Goal: Communication & Community: Ask a question

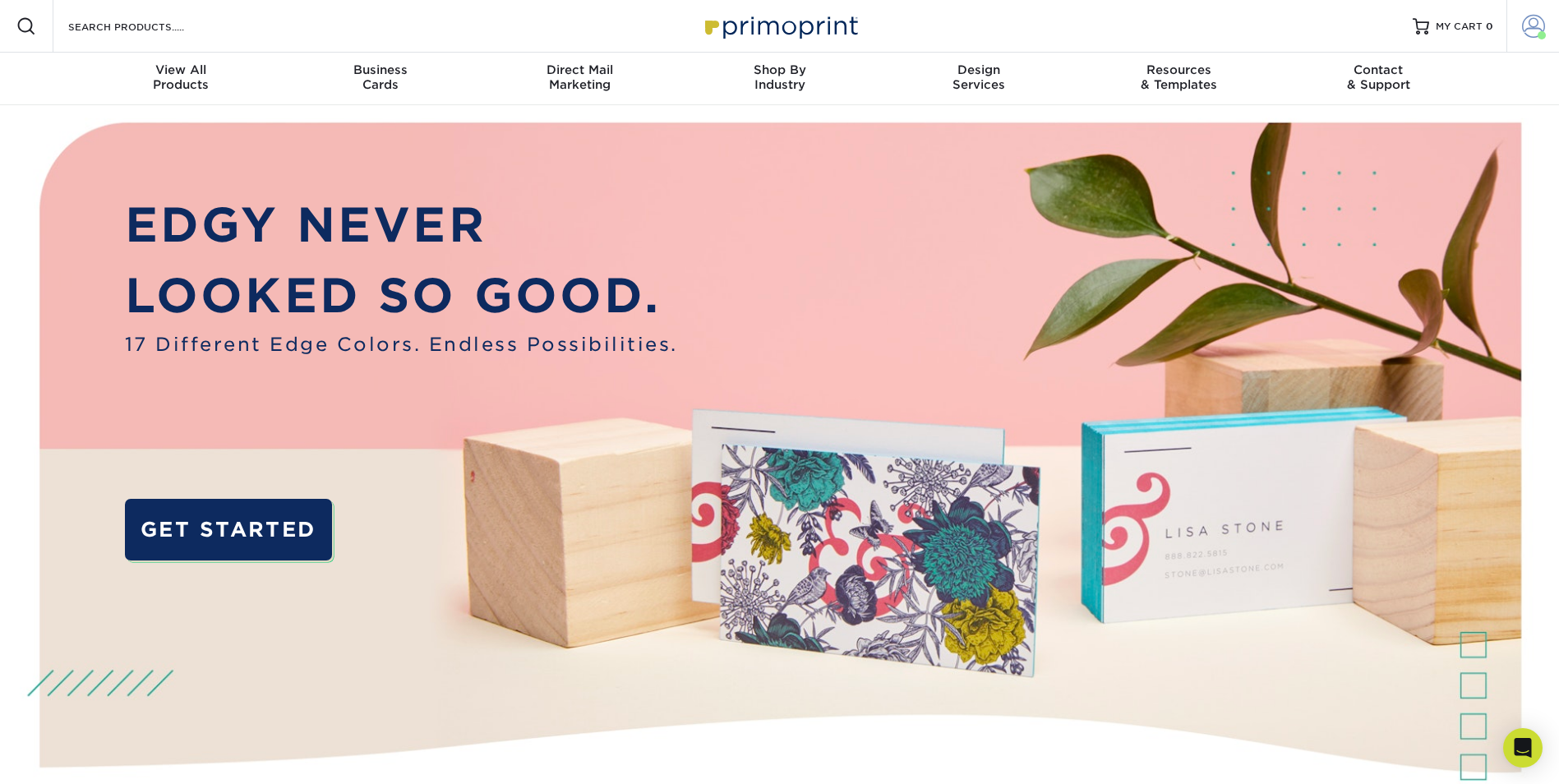
click at [1527, 29] on span at bounding box center [1533, 25] width 23 height 23
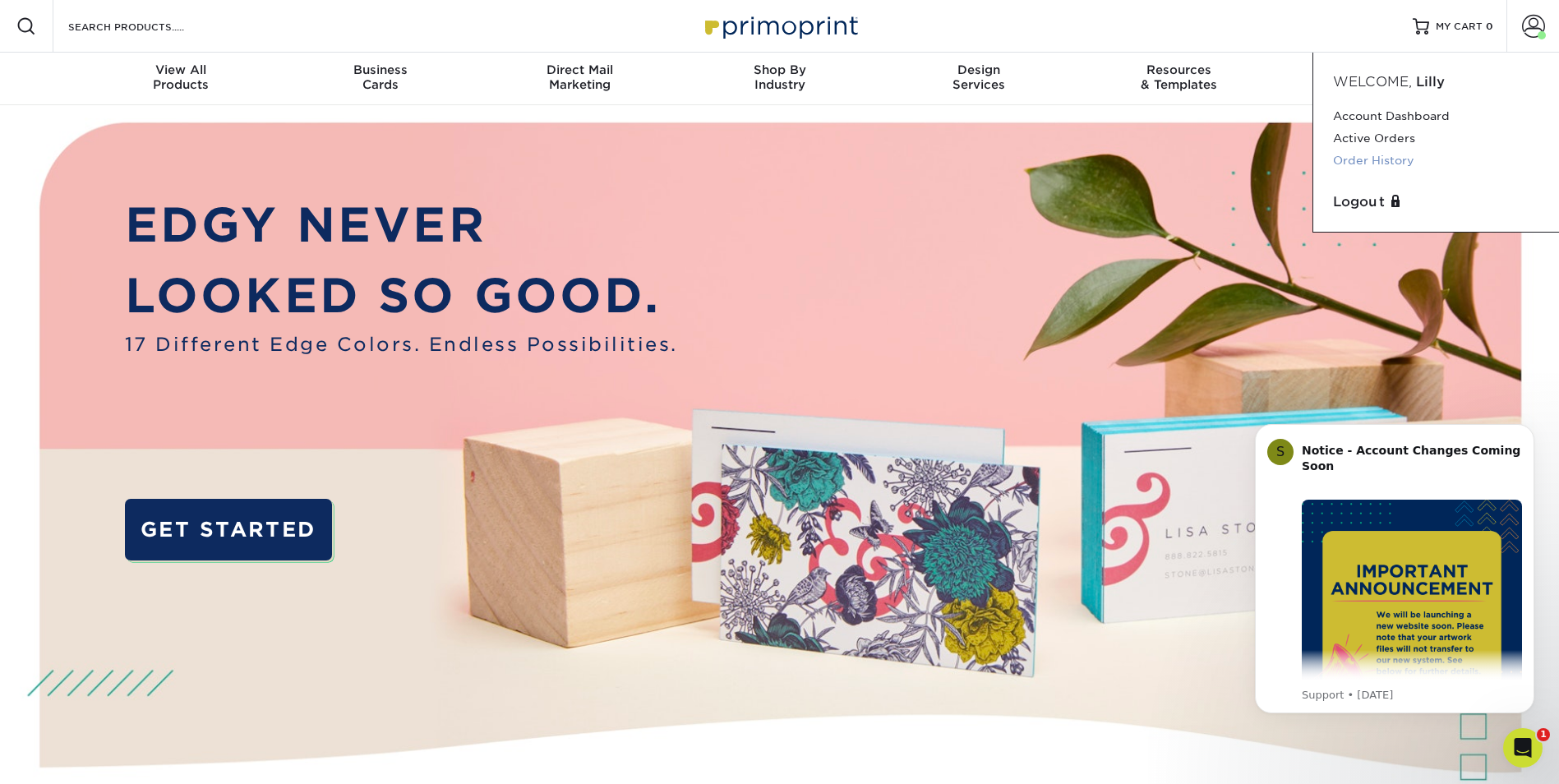
click at [1362, 155] on link "Order History" at bounding box center [1435, 161] width 206 height 23
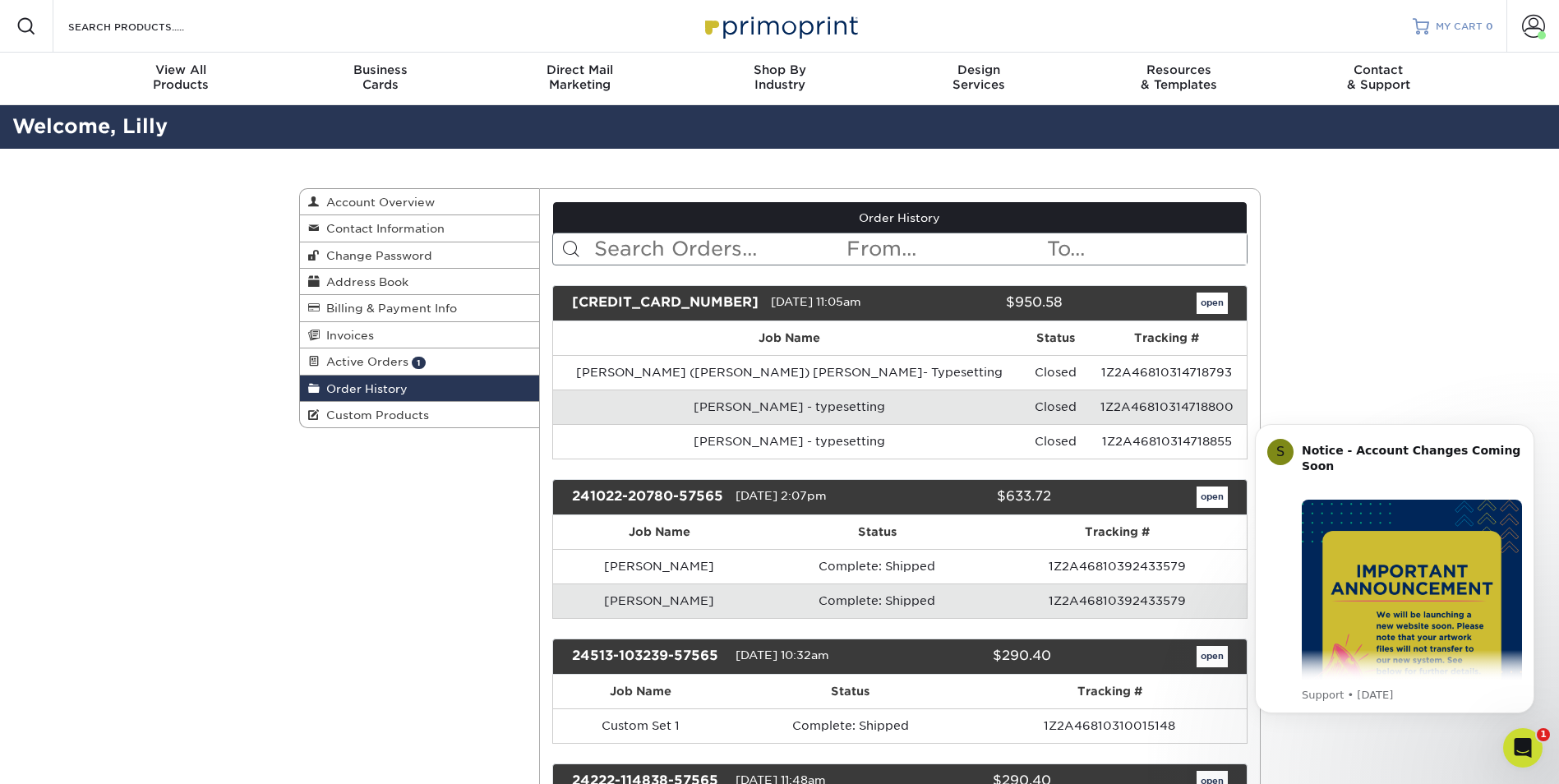
click at [1454, 30] on span "MY CART" at bounding box center [1459, 26] width 47 height 14
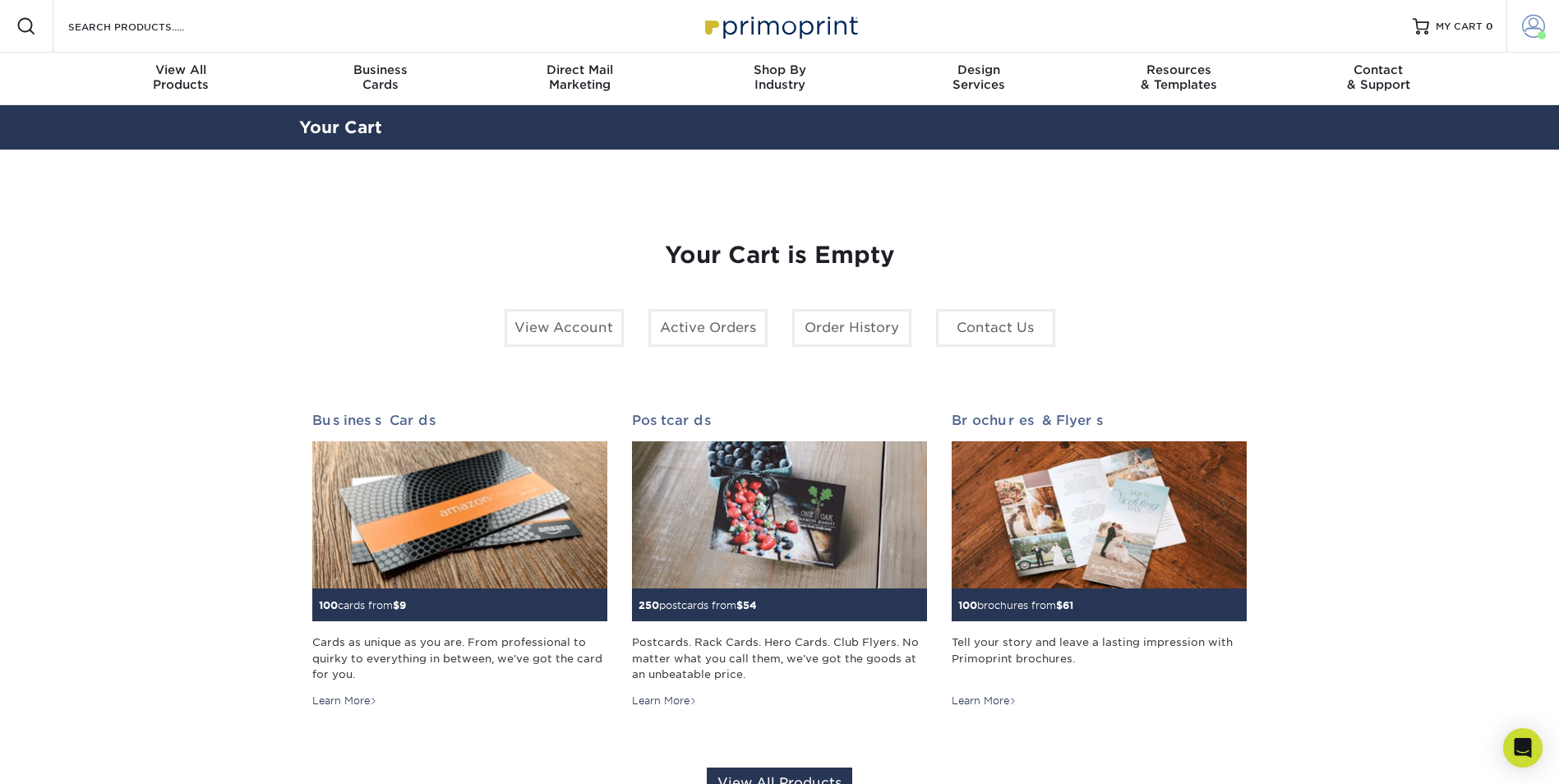
click at [1536, 32] on span at bounding box center [1533, 25] width 23 height 23
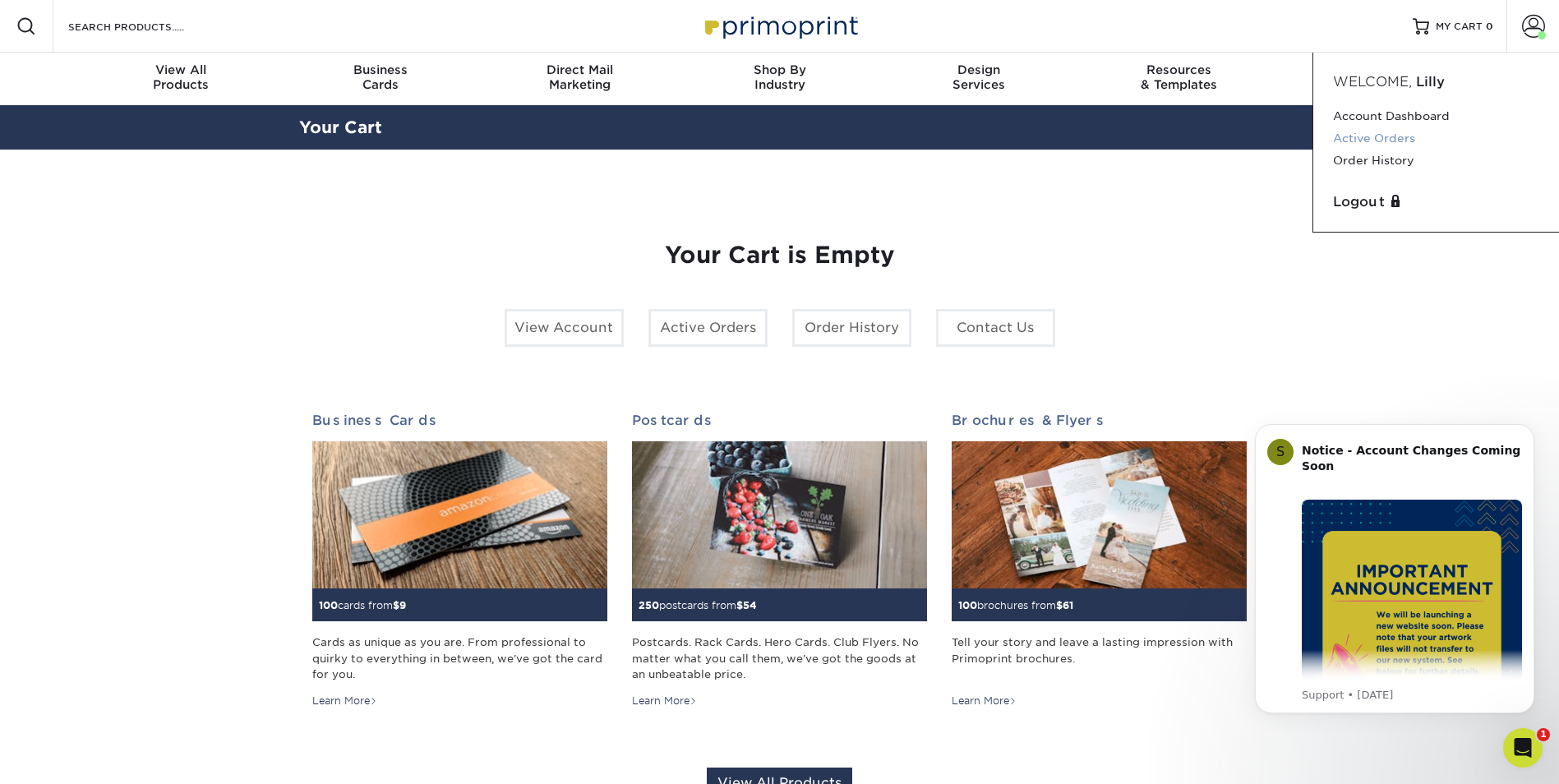
click at [1368, 137] on link "Active Orders" at bounding box center [1435, 138] width 206 height 23
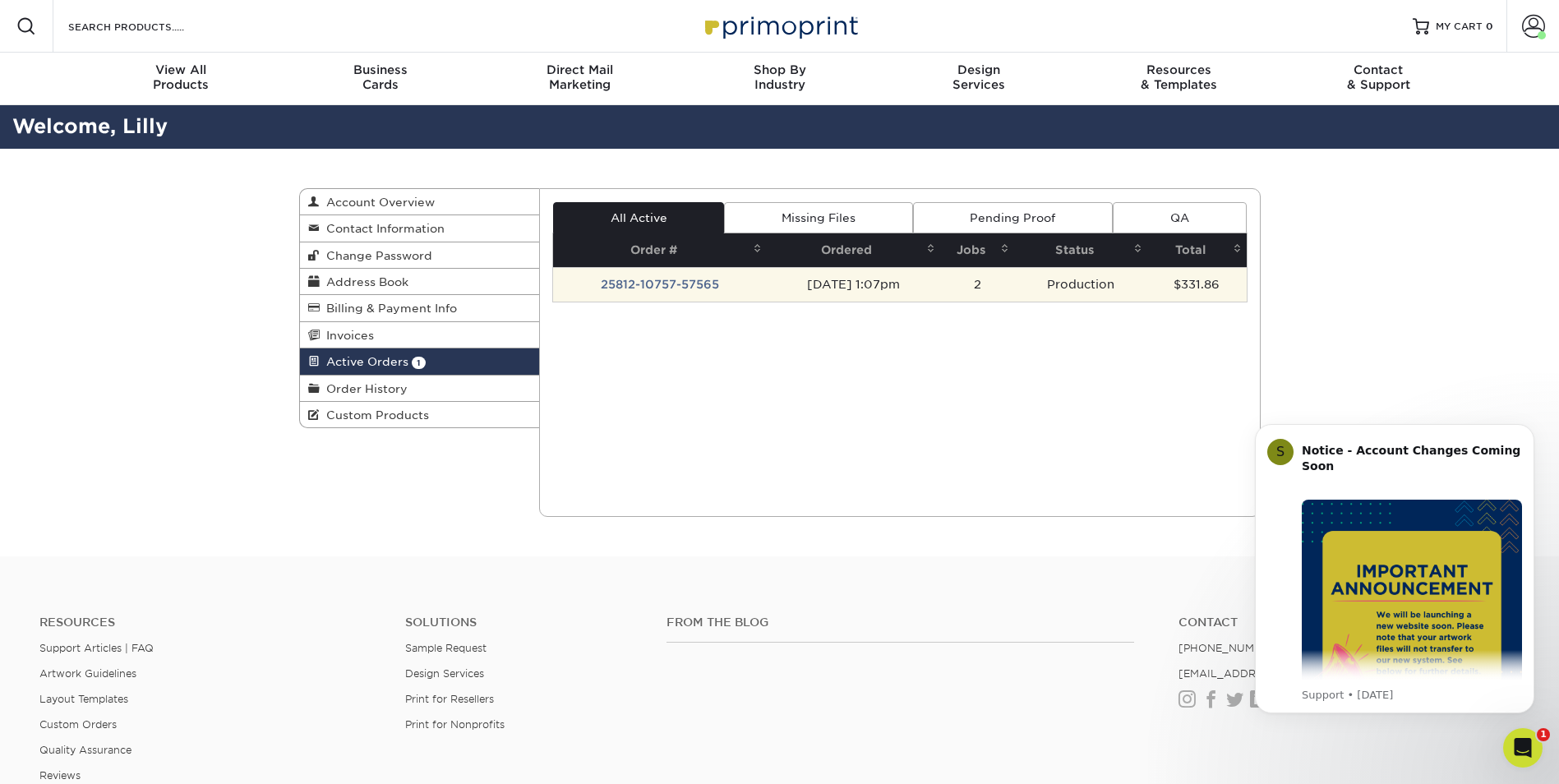
click at [662, 286] on td "25812-10757-57565" at bounding box center [659, 285] width 214 height 34
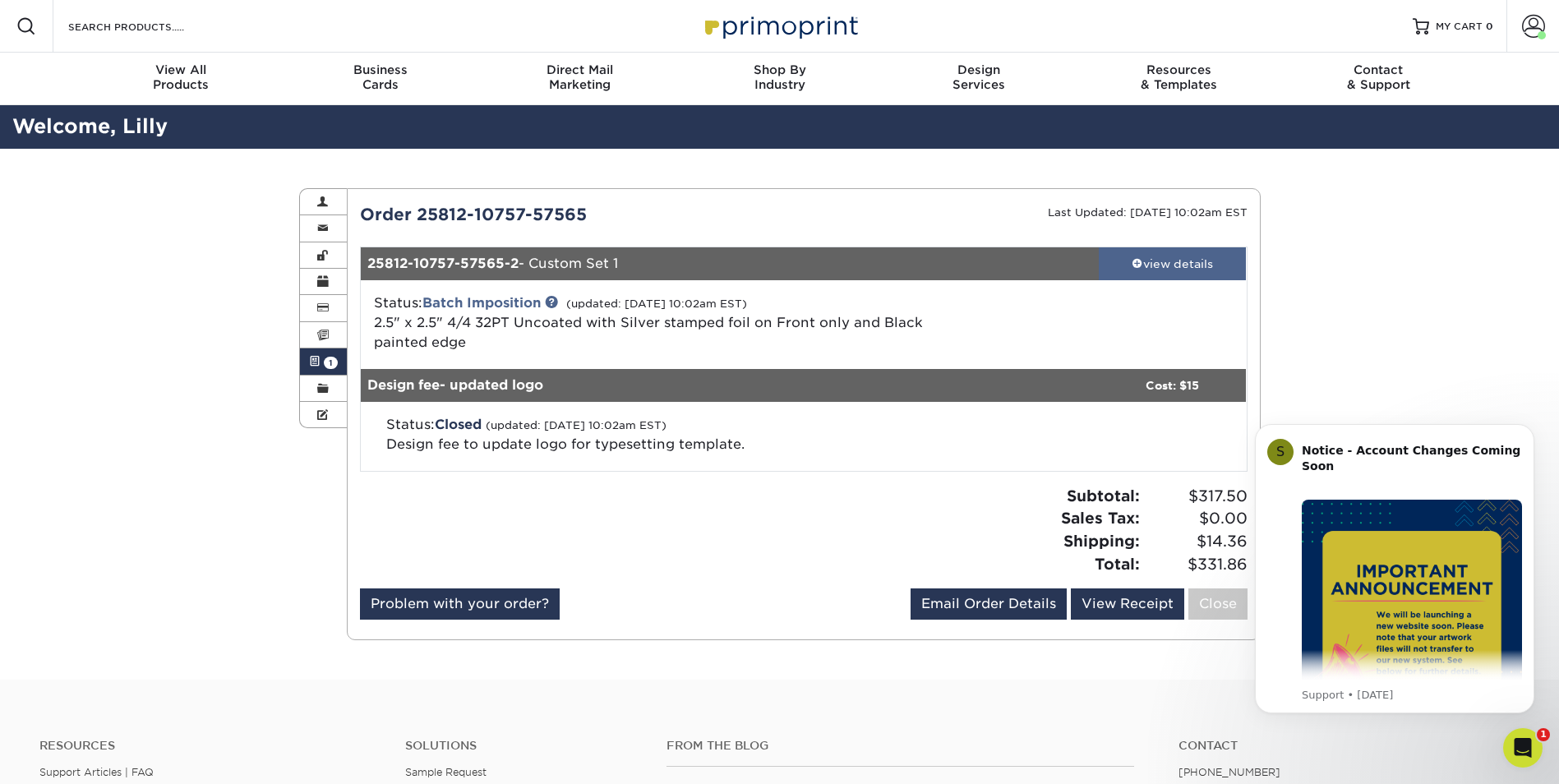
click at [1154, 266] on div "view details" at bounding box center [1172, 264] width 148 height 16
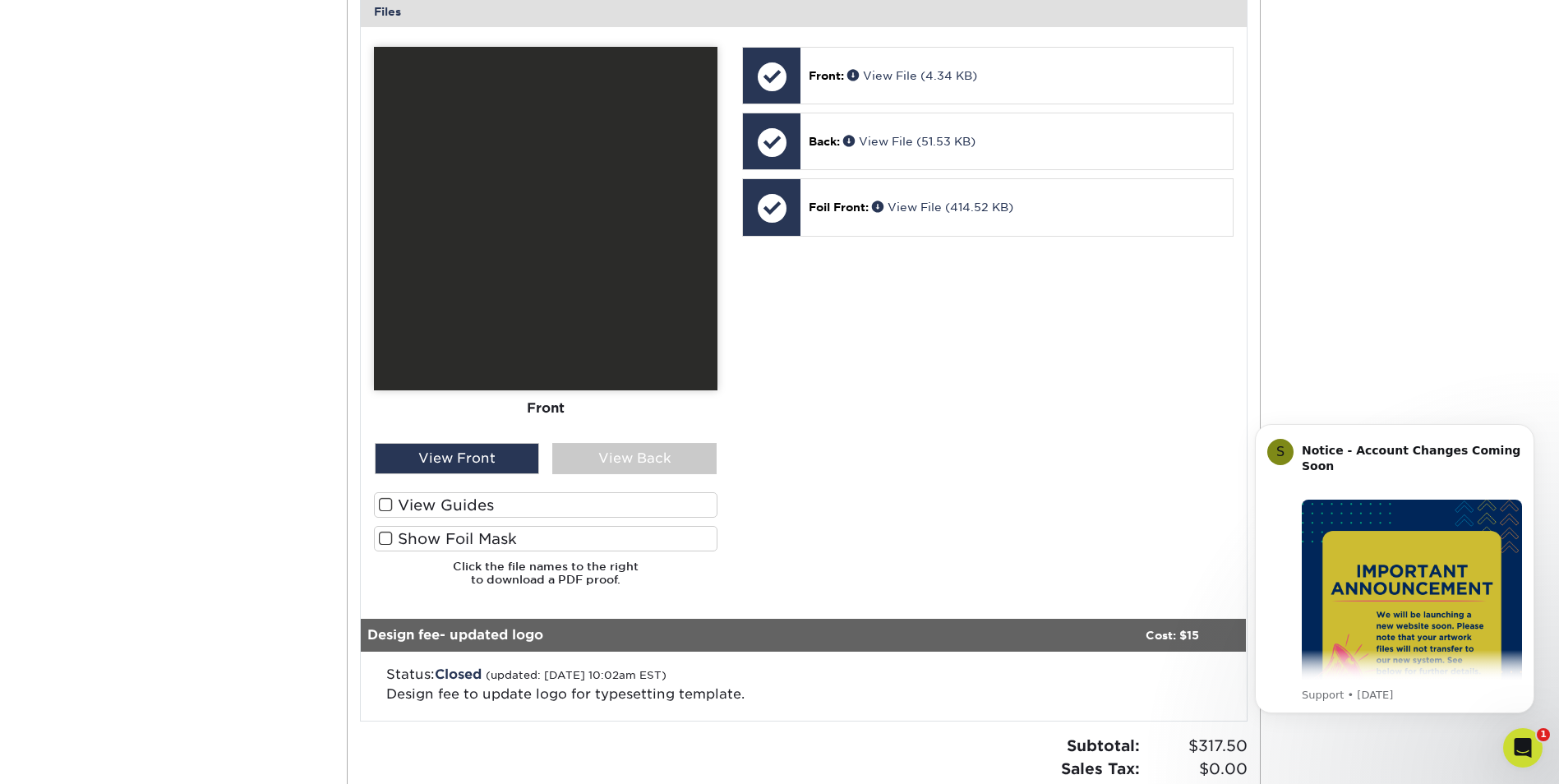
scroll to position [740, 0]
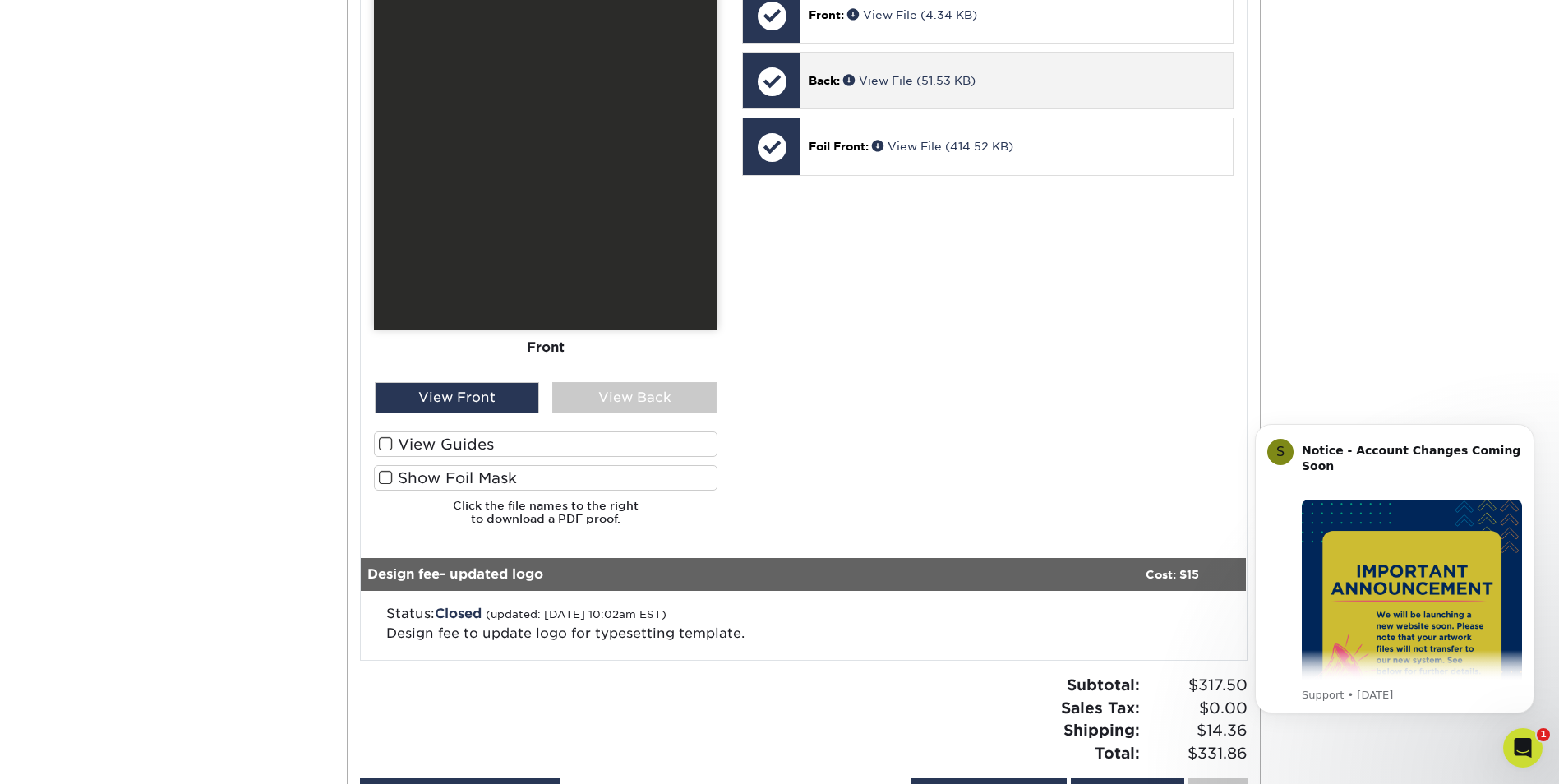
click at [769, 85] on div at bounding box center [771, 81] width 58 height 58
click at [892, 79] on link "View File (51.53 KB)" at bounding box center [909, 80] width 132 height 14
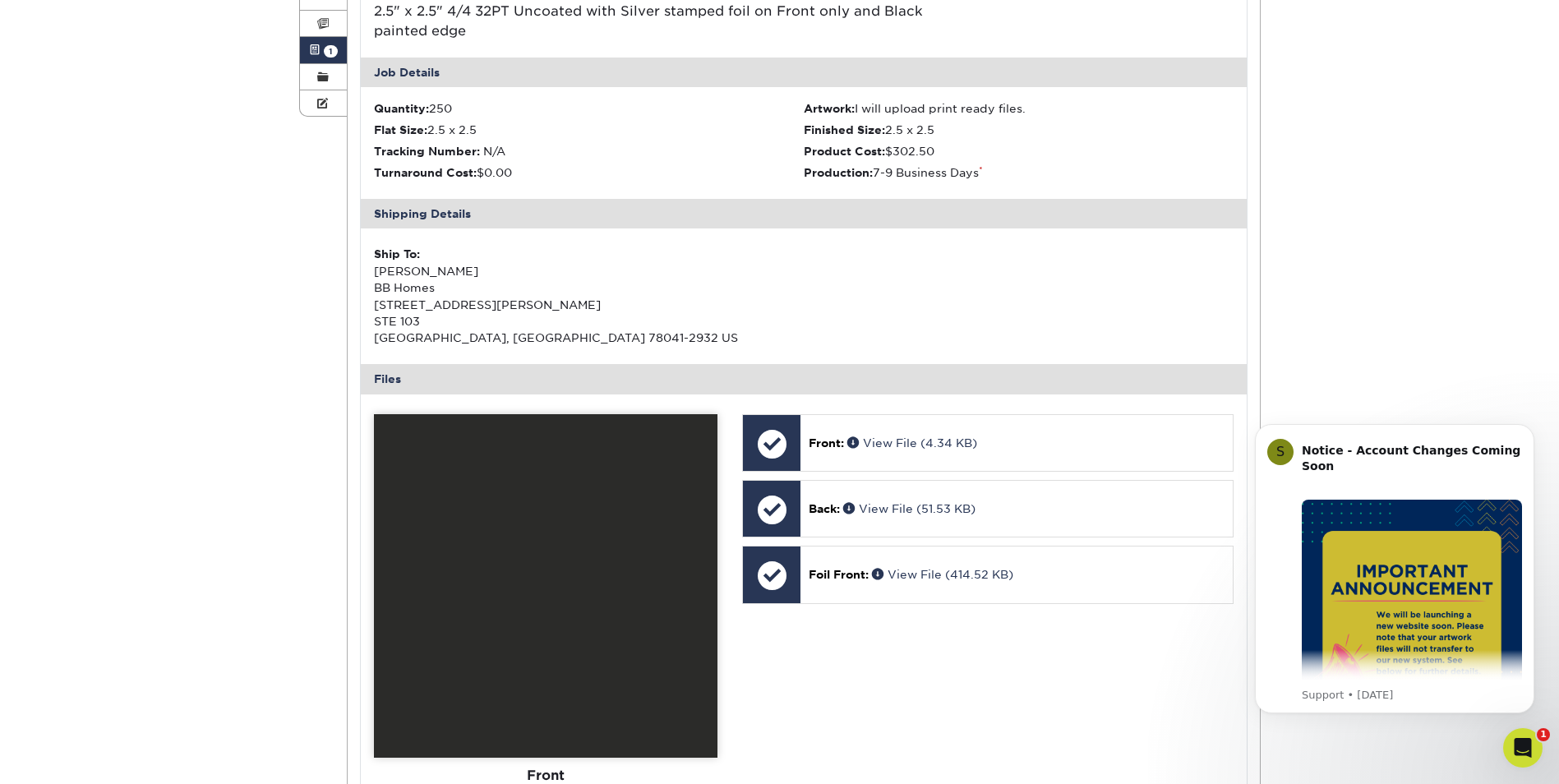
scroll to position [82, 0]
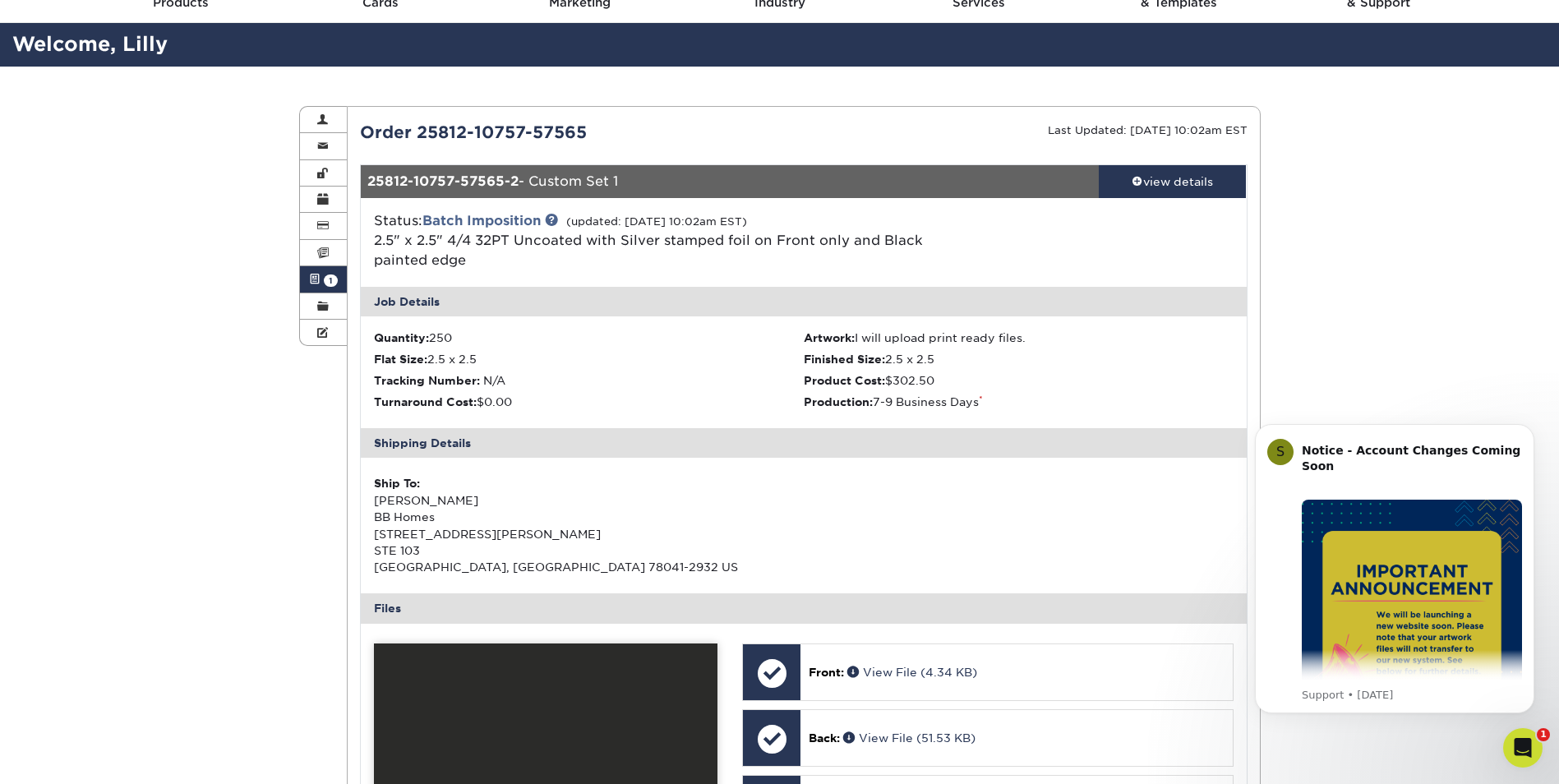
click at [470, 125] on div "Order 25812-10757-57565" at bounding box center [575, 132] width 456 height 24
click at [316, 284] on span at bounding box center [314, 279] width 12 height 14
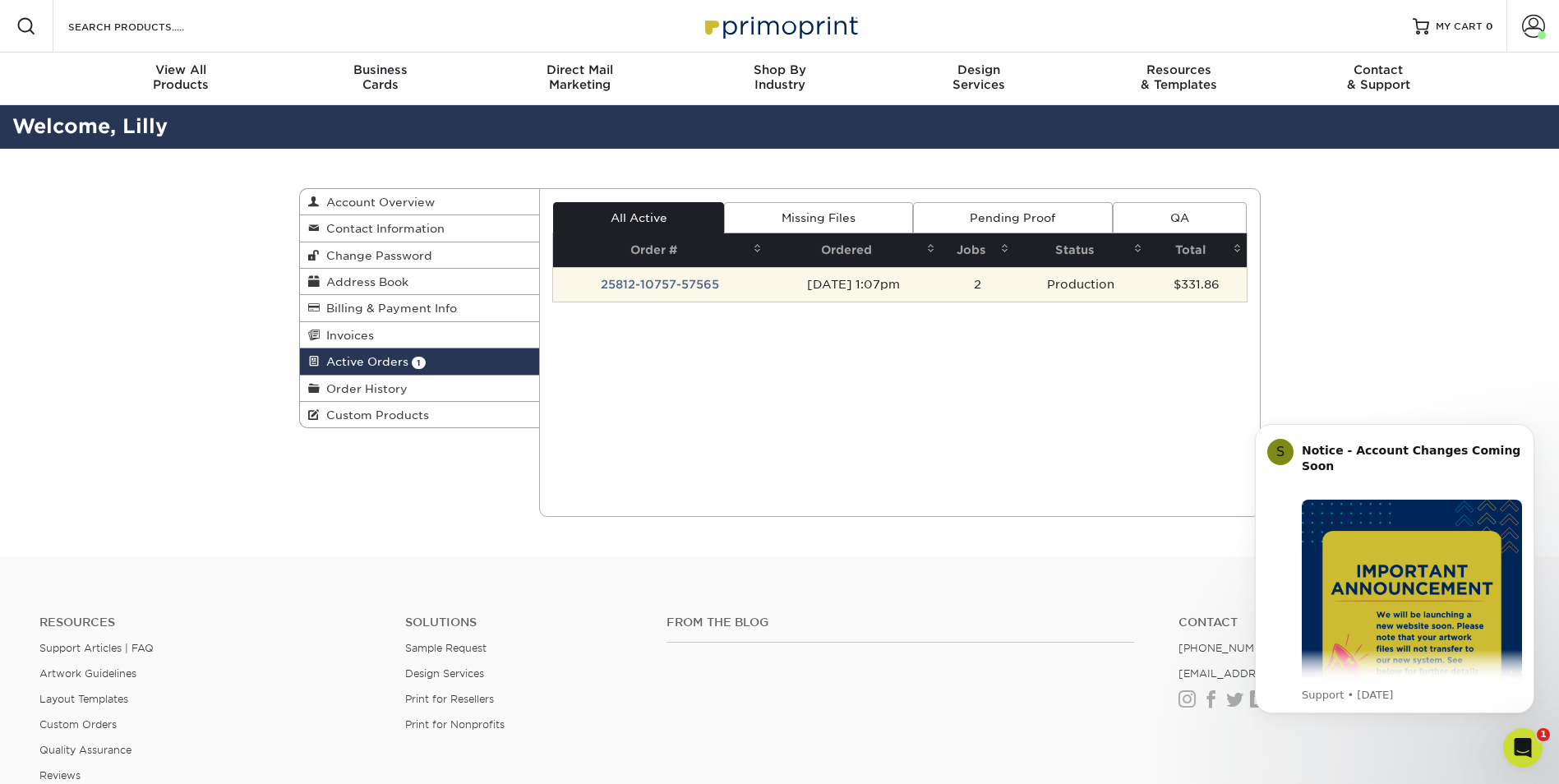
click at [650, 283] on td "25812-10757-57565" at bounding box center [659, 285] width 214 height 34
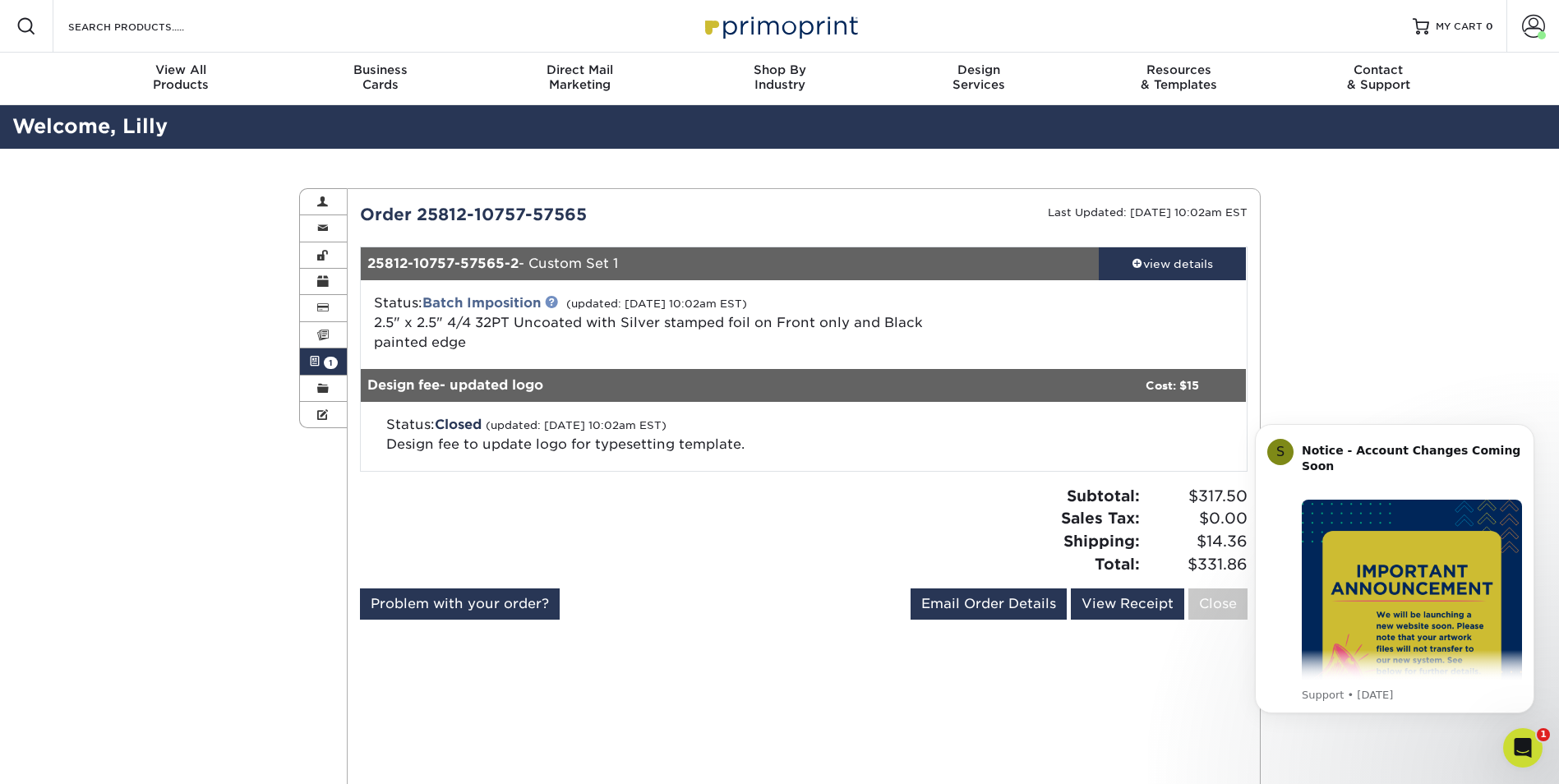
click at [558, 304] on link at bounding box center [551, 302] width 14 height 14
click at [558, 296] on link at bounding box center [551, 302] width 14 height 14
click at [449, 610] on link "Problem with your order?" at bounding box center [459, 603] width 200 height 32
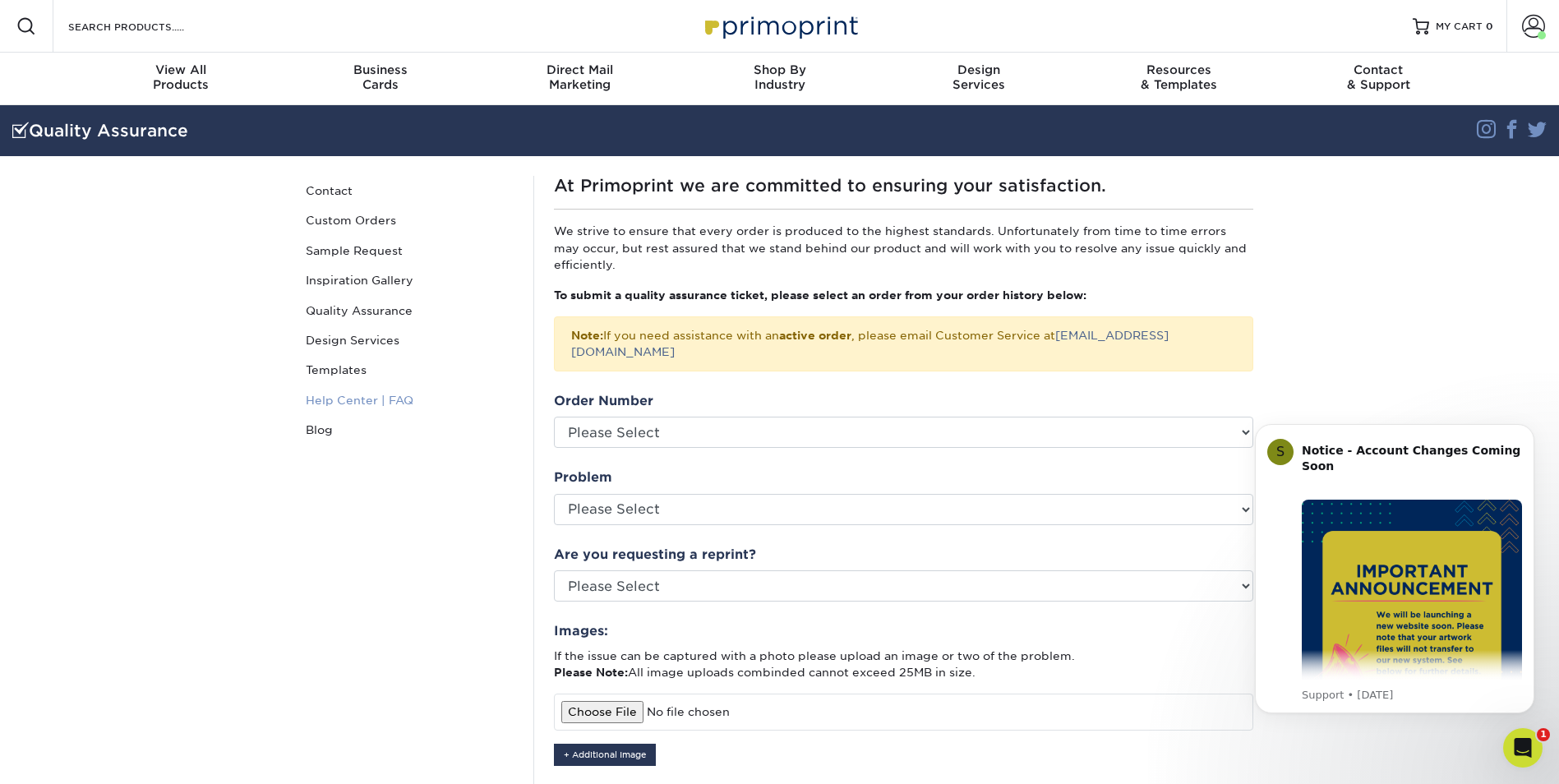
click at [369, 404] on link "Help Center | FAQ" at bounding box center [410, 400] width 222 height 30
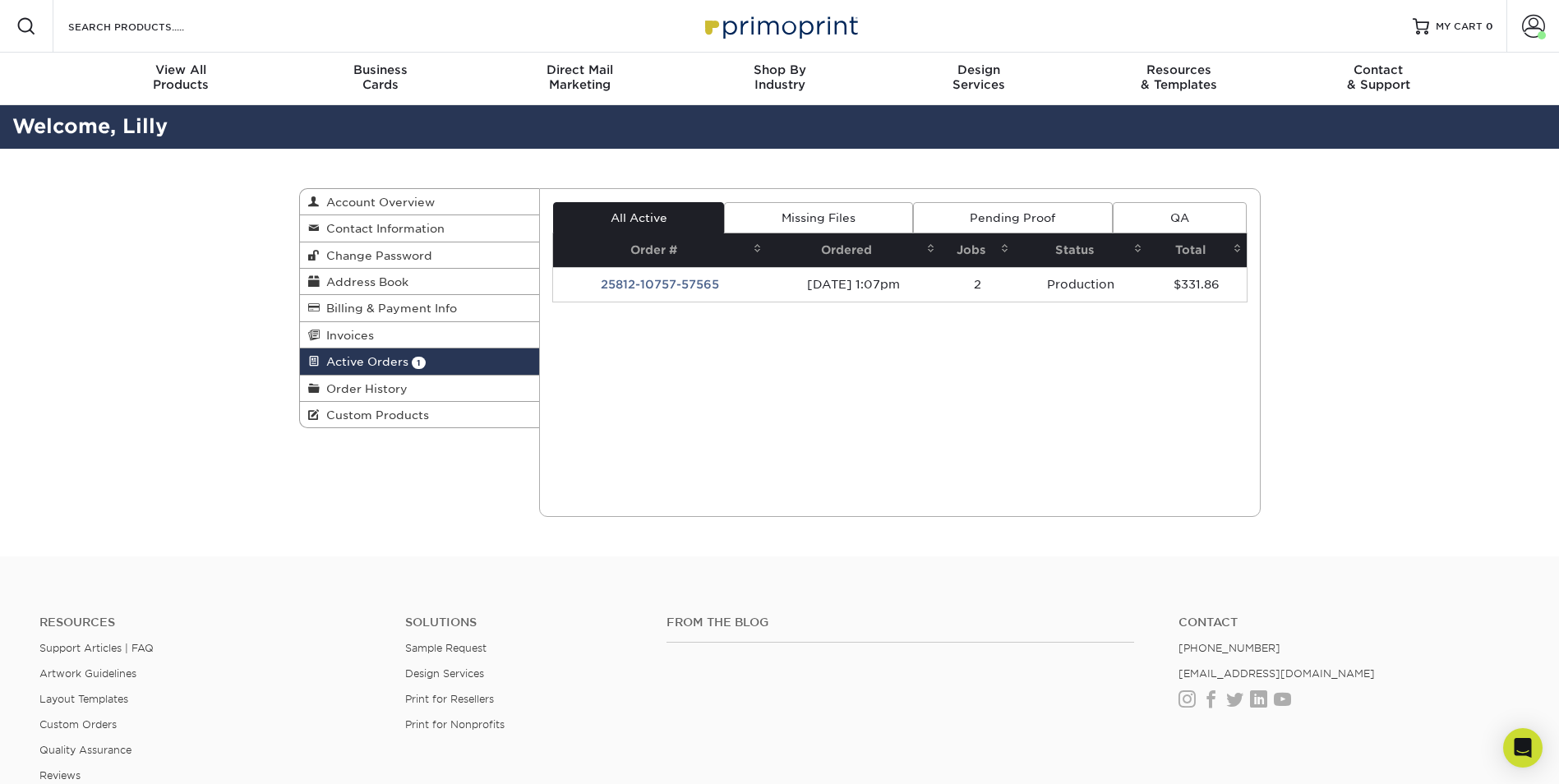
click at [1162, 222] on link "QA" at bounding box center [1179, 218] width 133 height 32
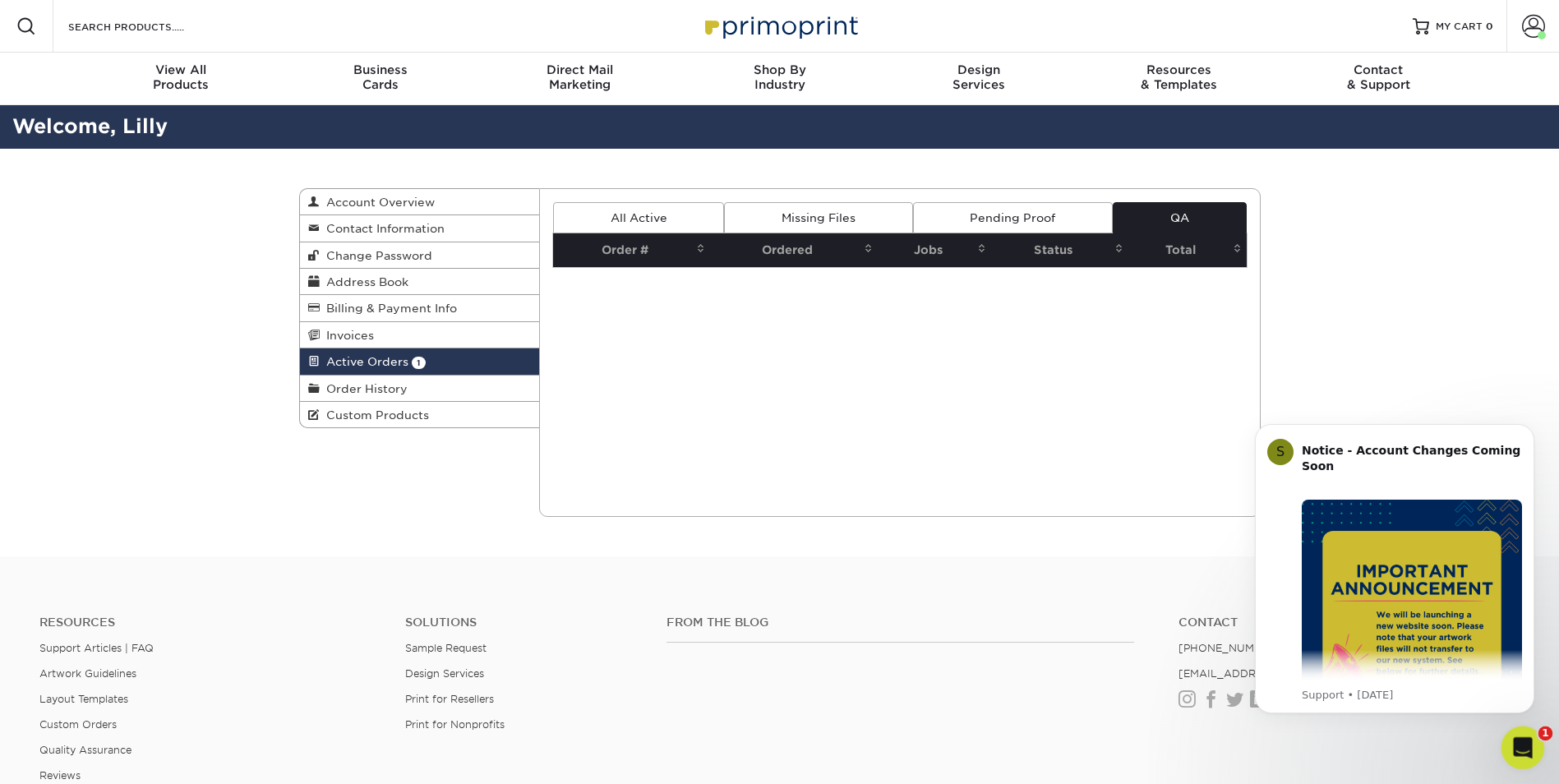
click at [1526, 748] on icon "Open Intercom Messenger" at bounding box center [1520, 745] width 27 height 27
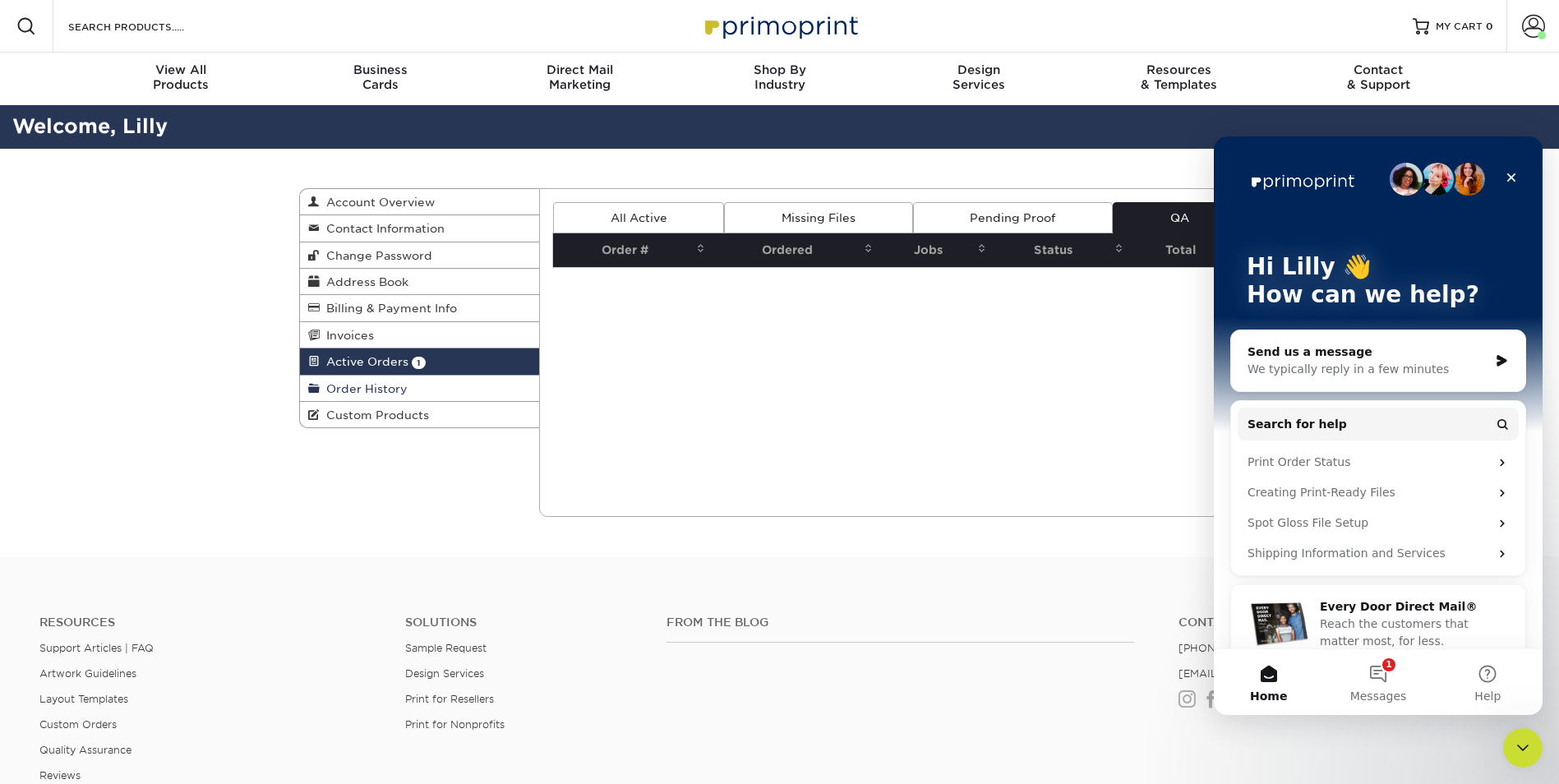
click at [362, 395] on span "Order History" at bounding box center [363, 388] width 88 height 14
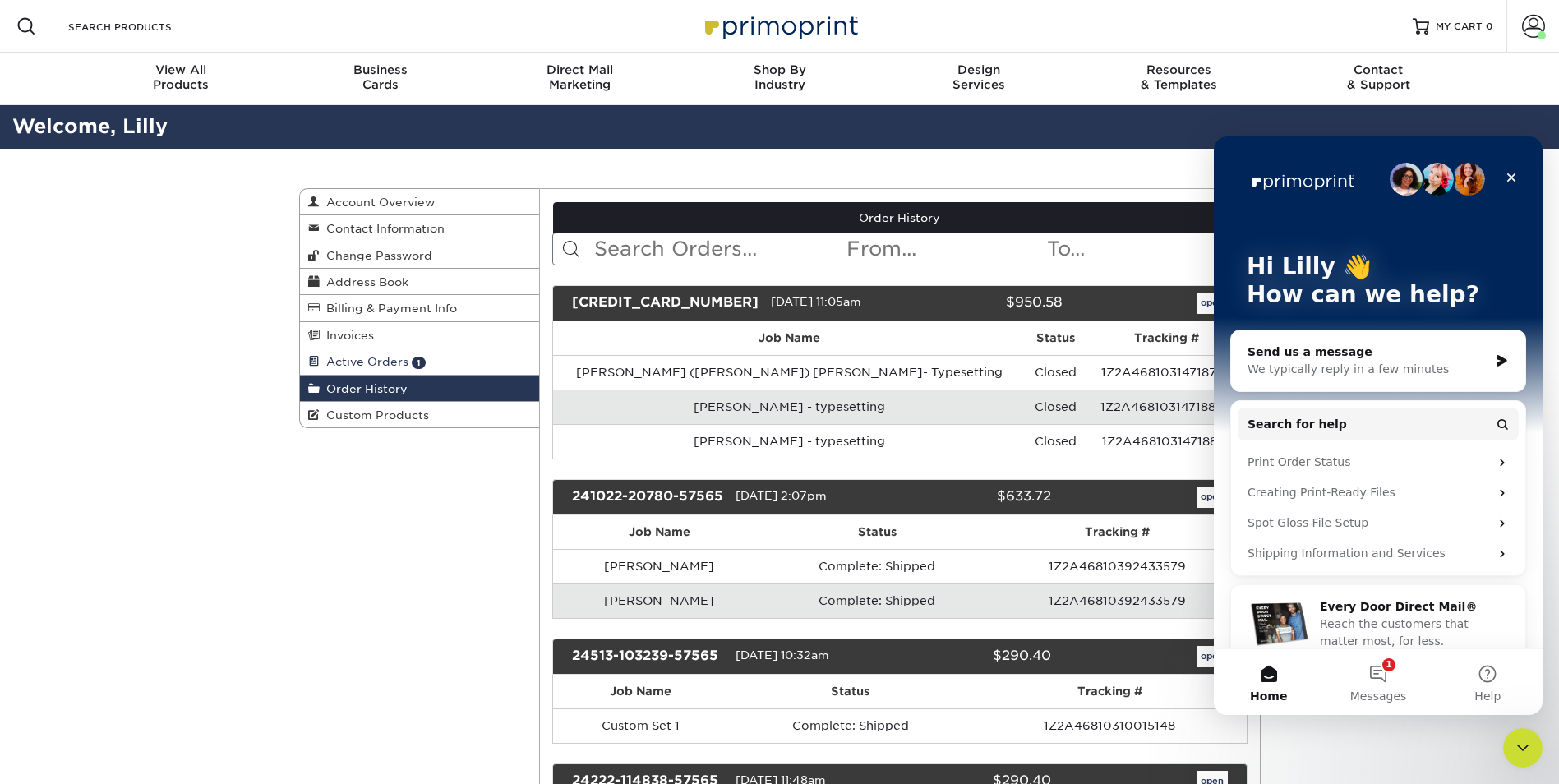
click at [341, 359] on span "Active Orders" at bounding box center [364, 361] width 89 height 14
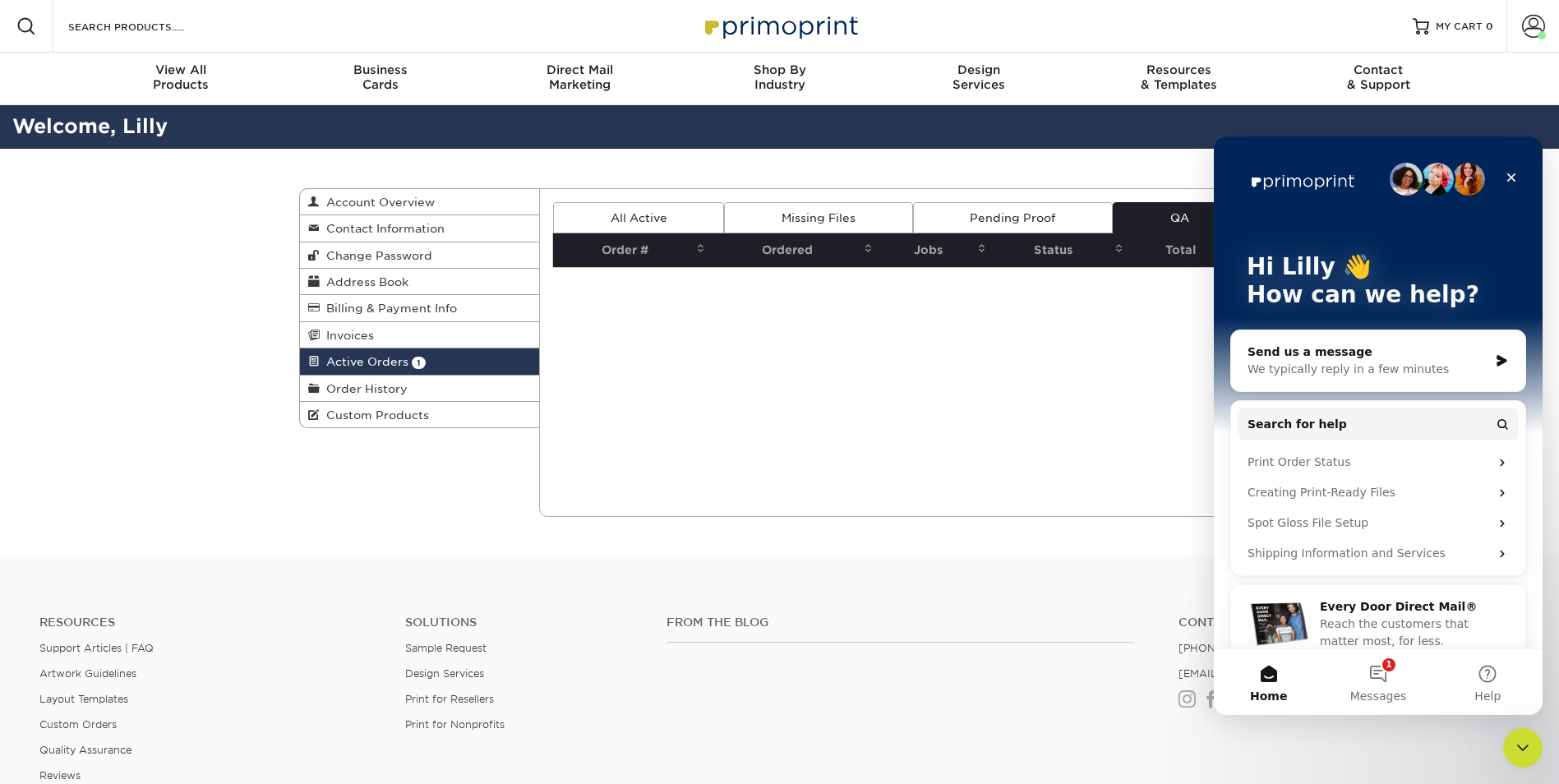
click at [645, 214] on link "All Active" at bounding box center [638, 218] width 171 height 32
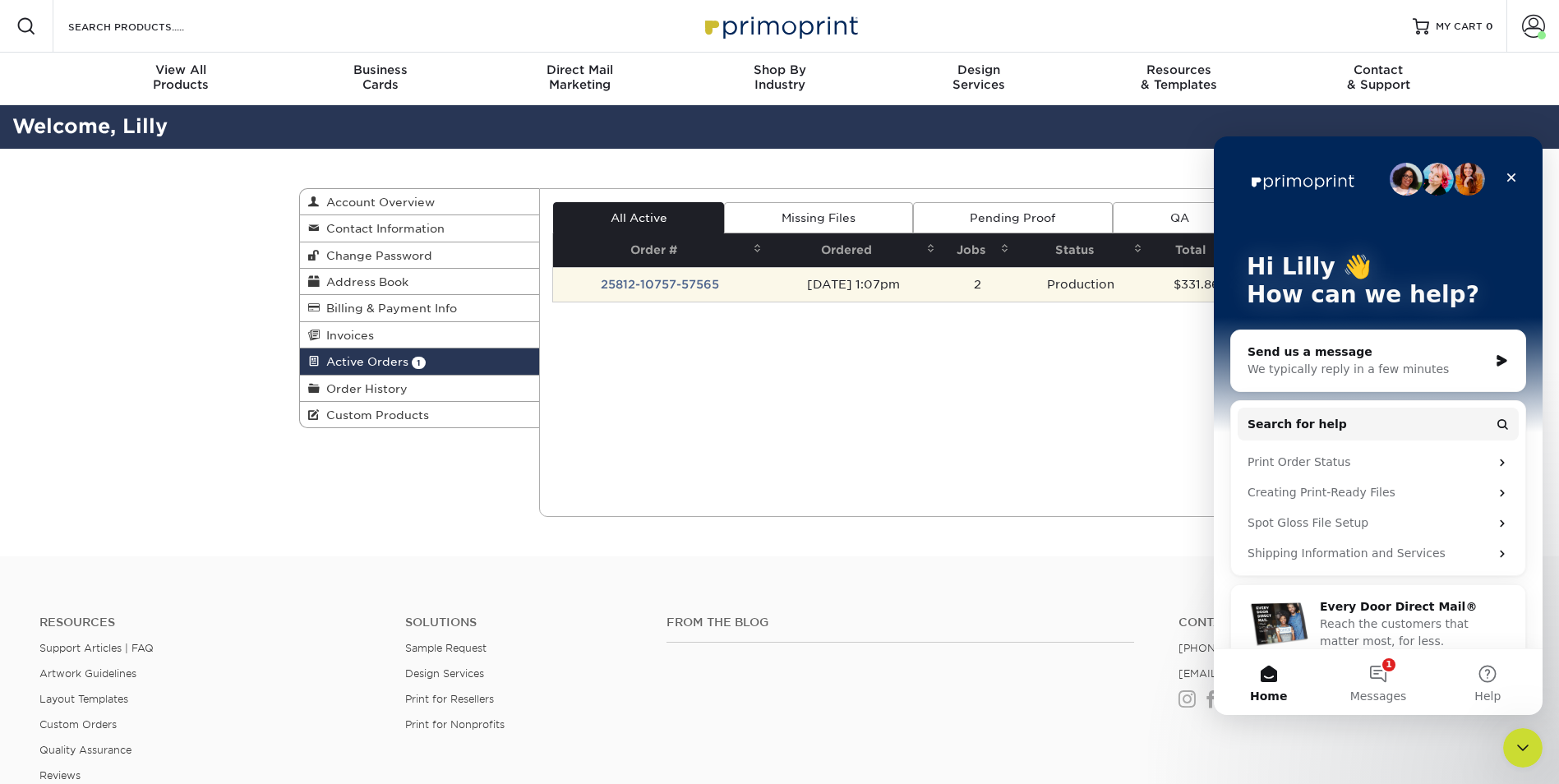
click at [659, 286] on td "25812-10757-57565" at bounding box center [659, 285] width 214 height 34
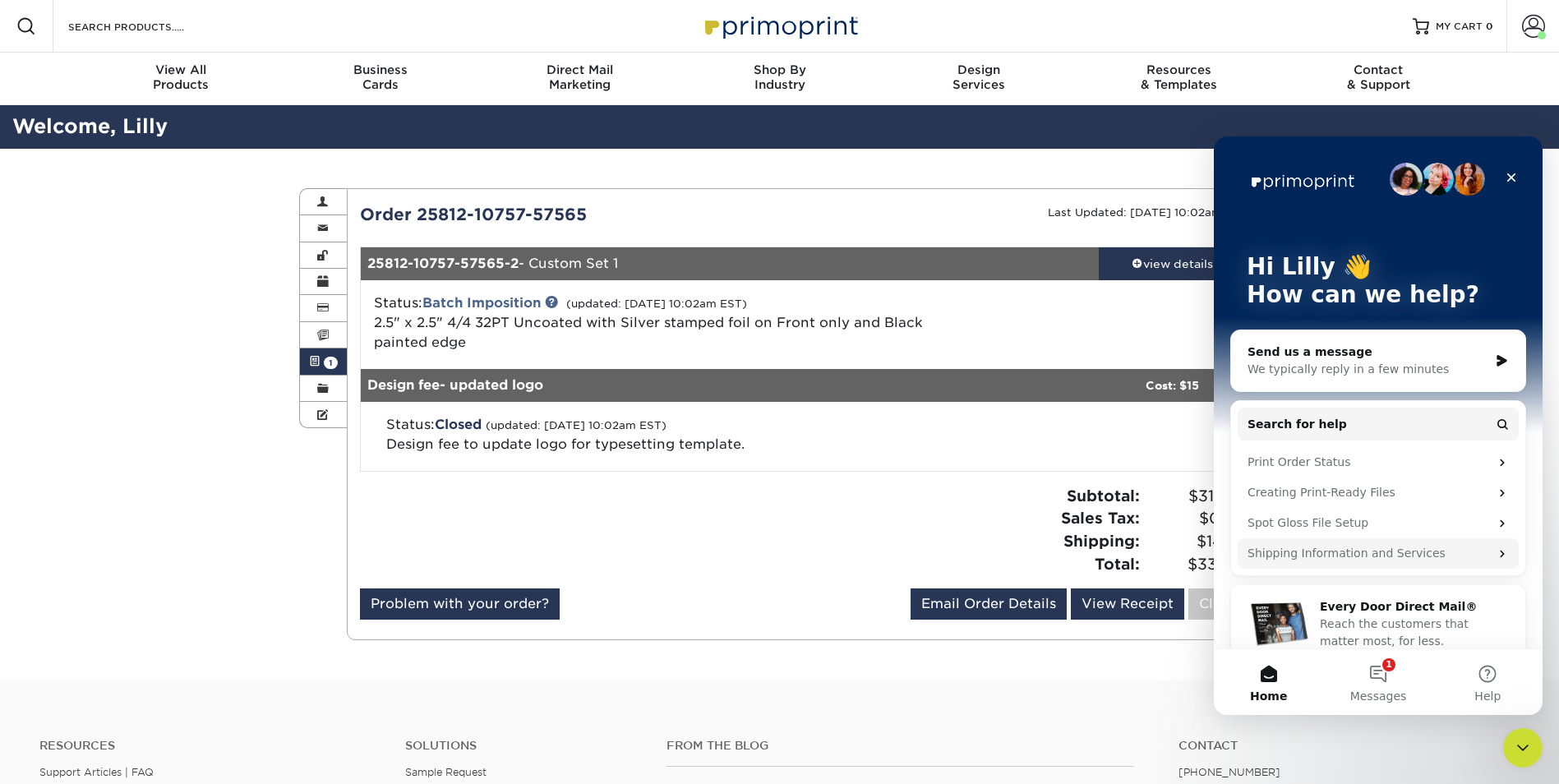
scroll to position [23, 0]
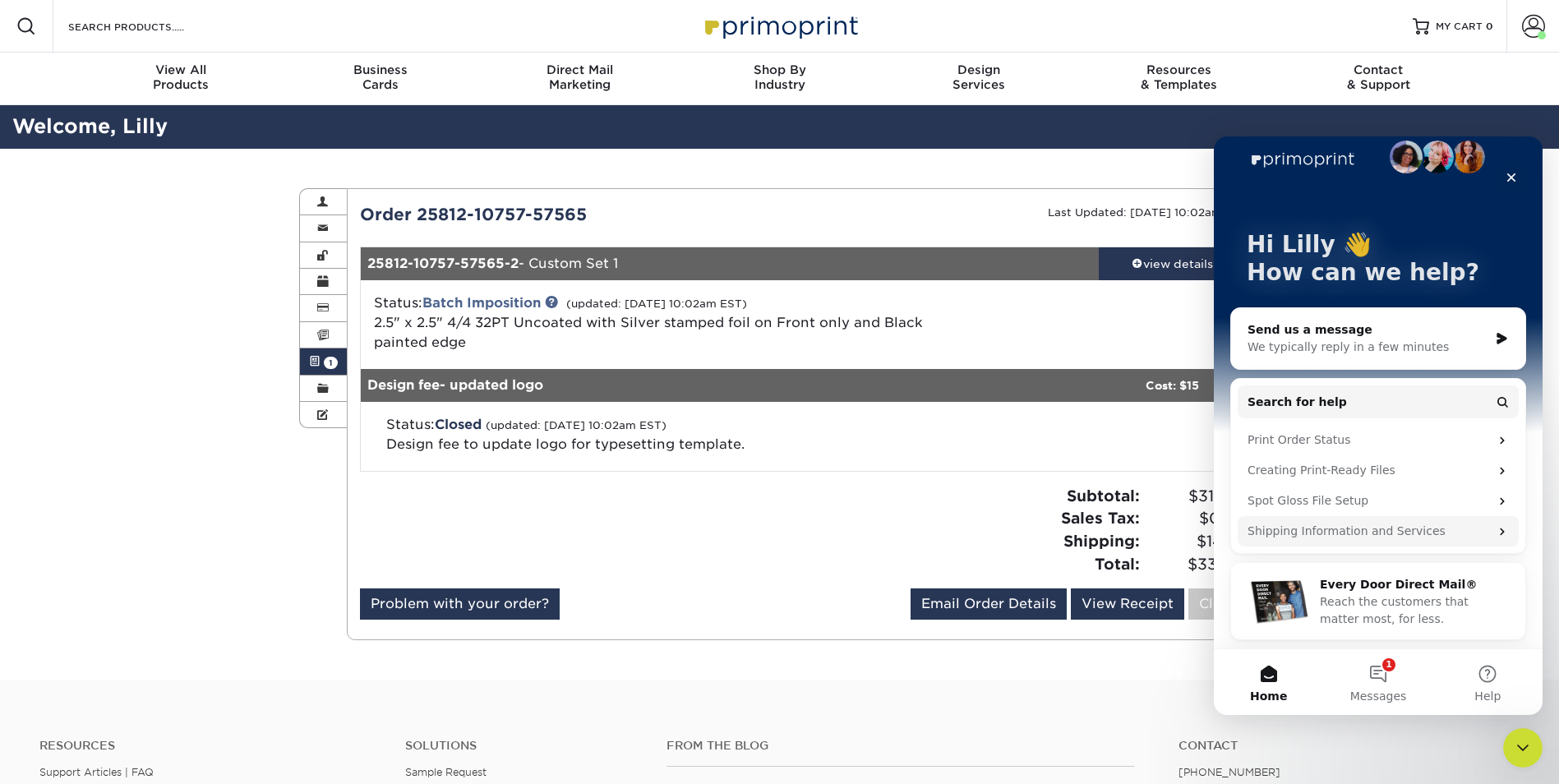
click at [1294, 538] on div "Shipping Information and Services" at bounding box center [1368, 531] width 241 height 17
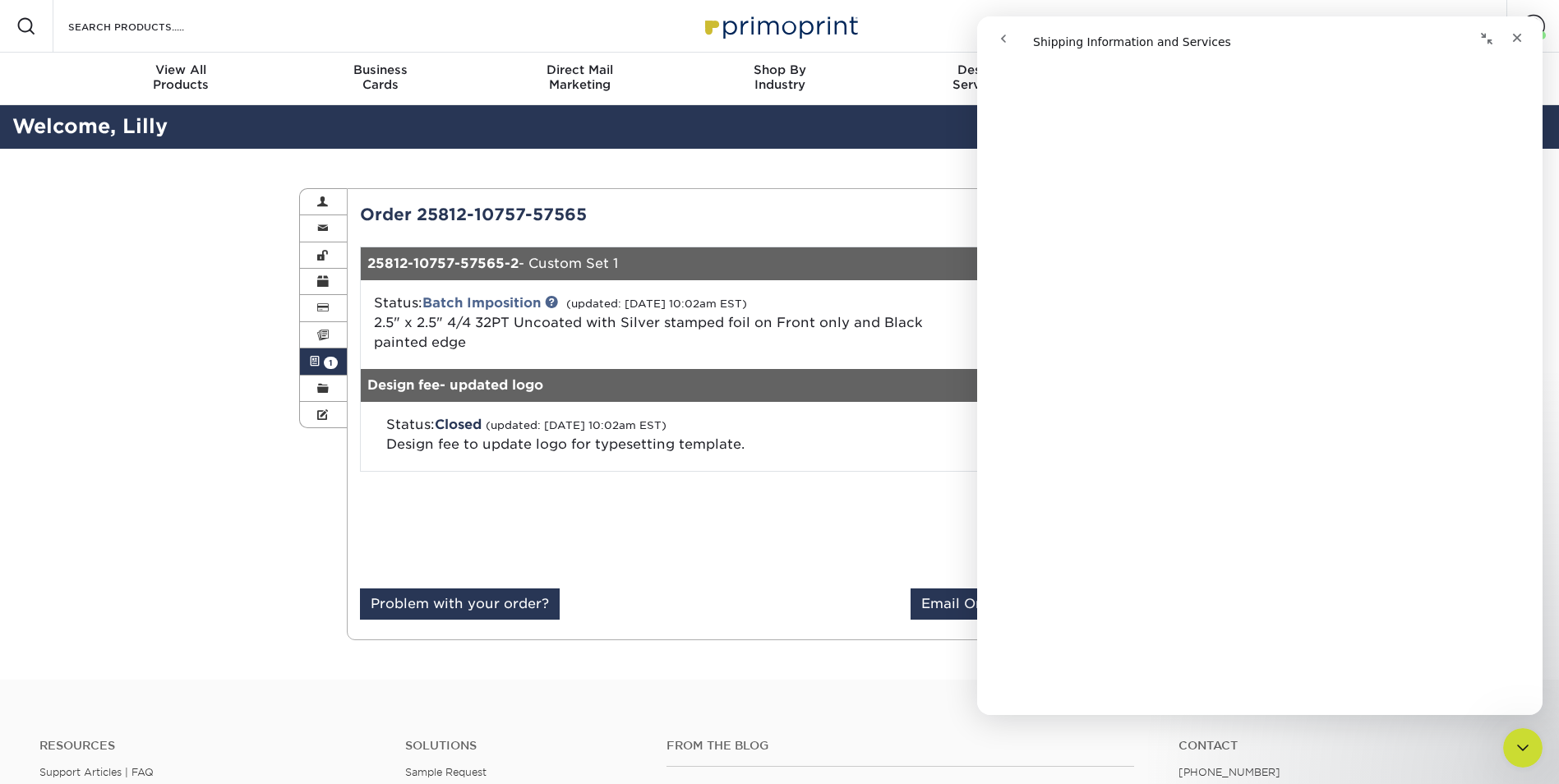
scroll to position [916, 0]
click at [995, 41] on button "go back" at bounding box center [1003, 38] width 32 height 32
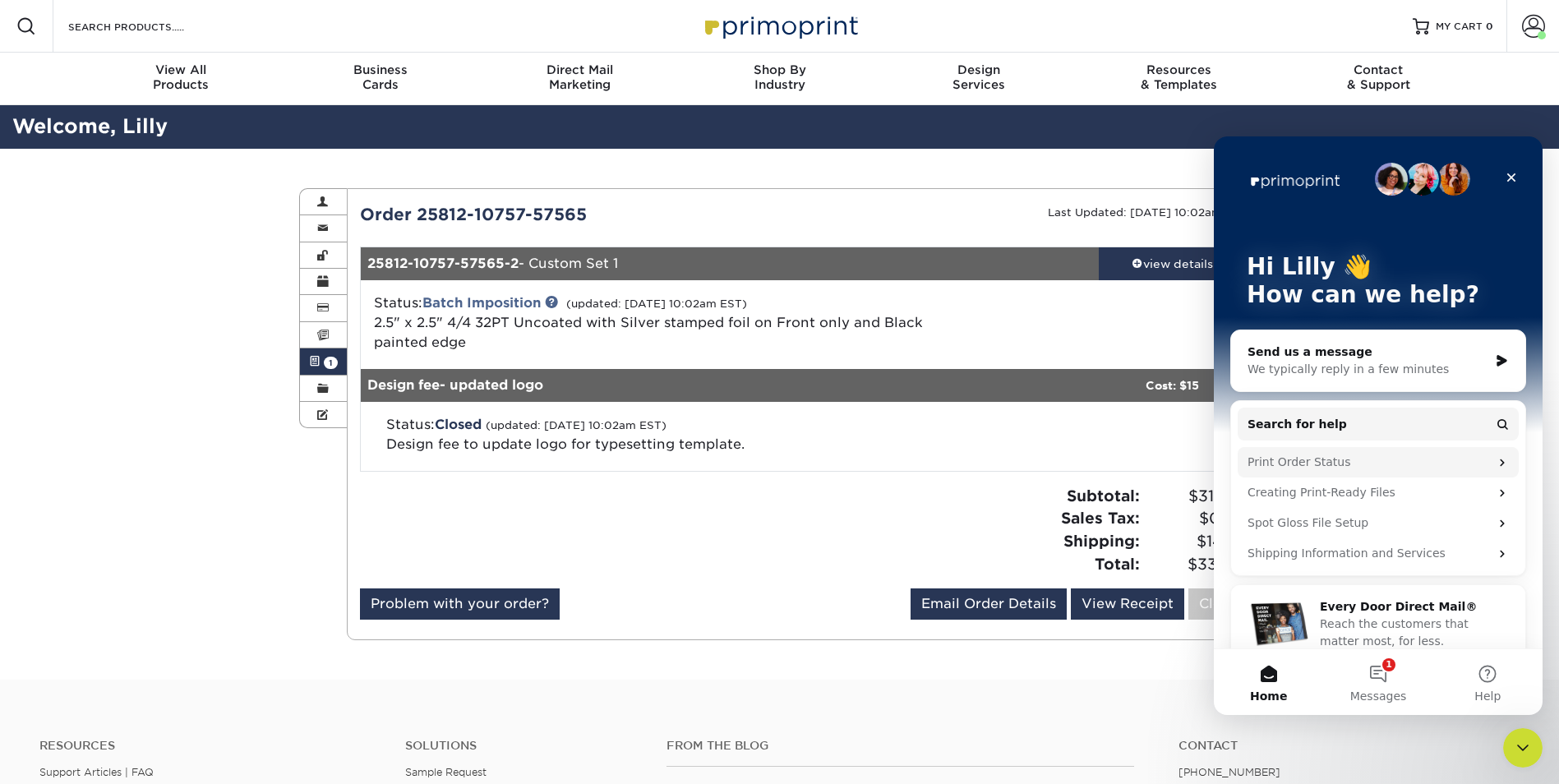
click at [1286, 468] on div "Print Order Status" at bounding box center [1368, 462] width 241 height 17
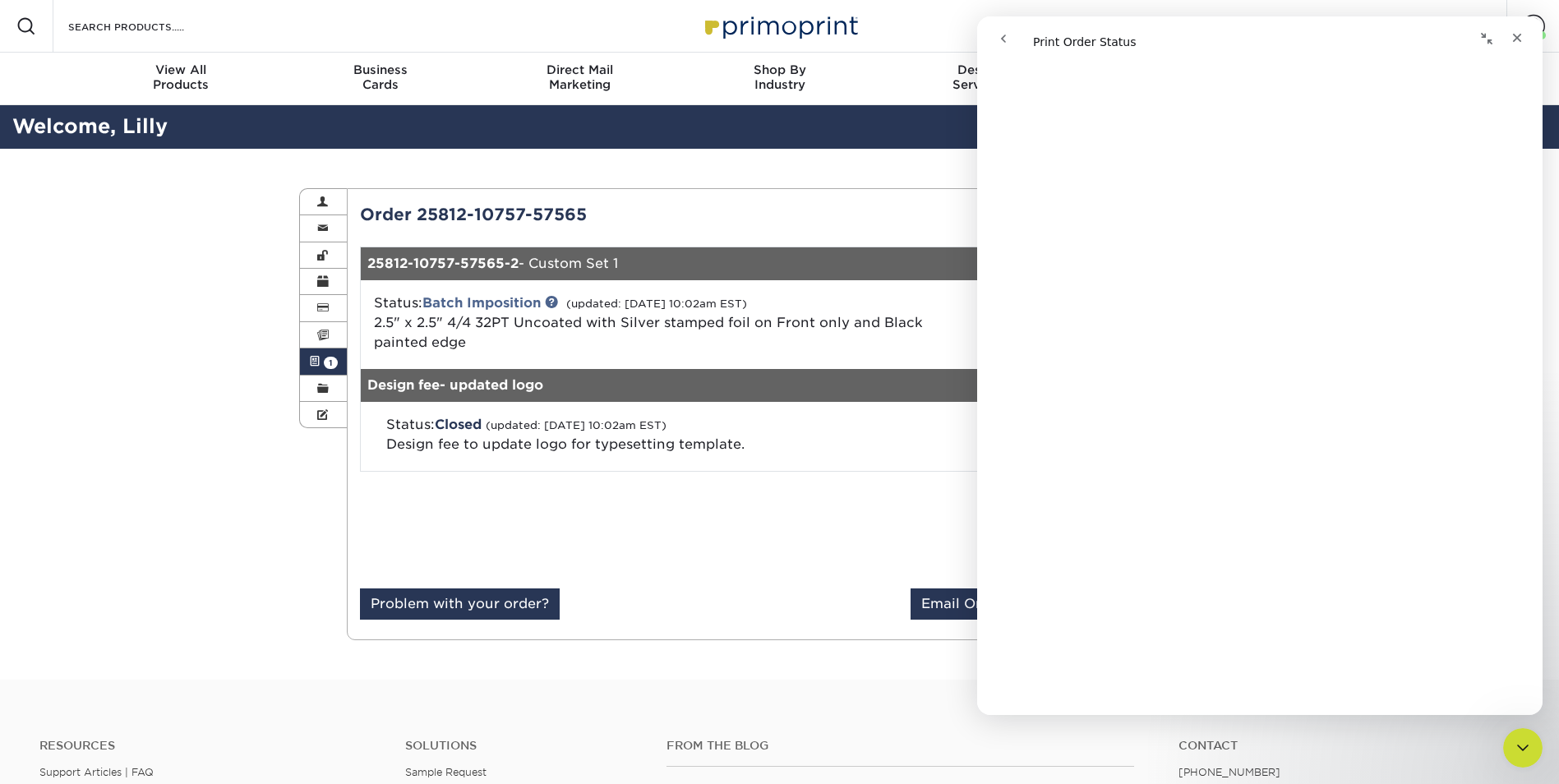
scroll to position [1295, 0]
click at [1007, 40] on icon "go back" at bounding box center [1003, 38] width 14 height 14
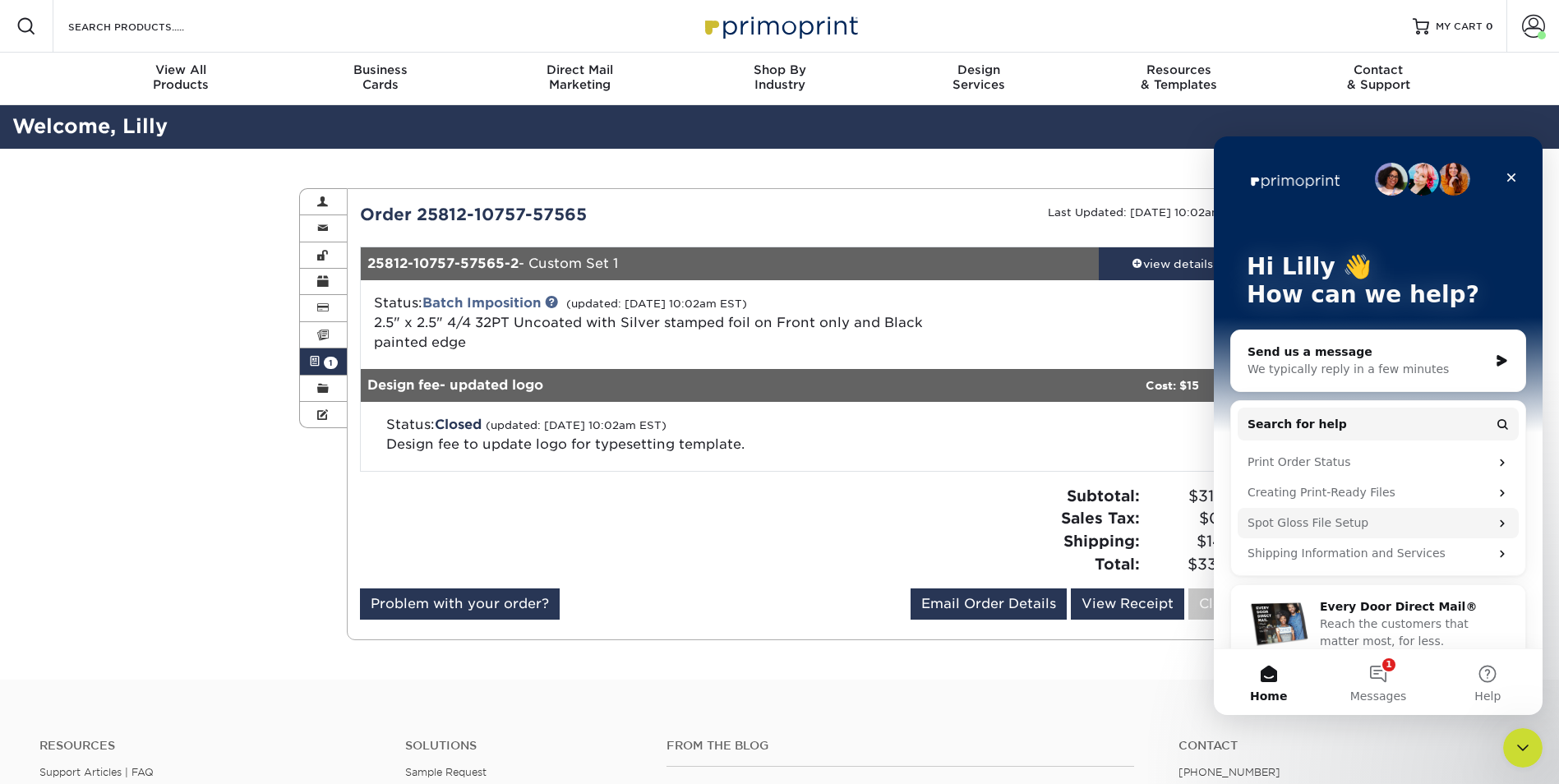
scroll to position [23, 0]
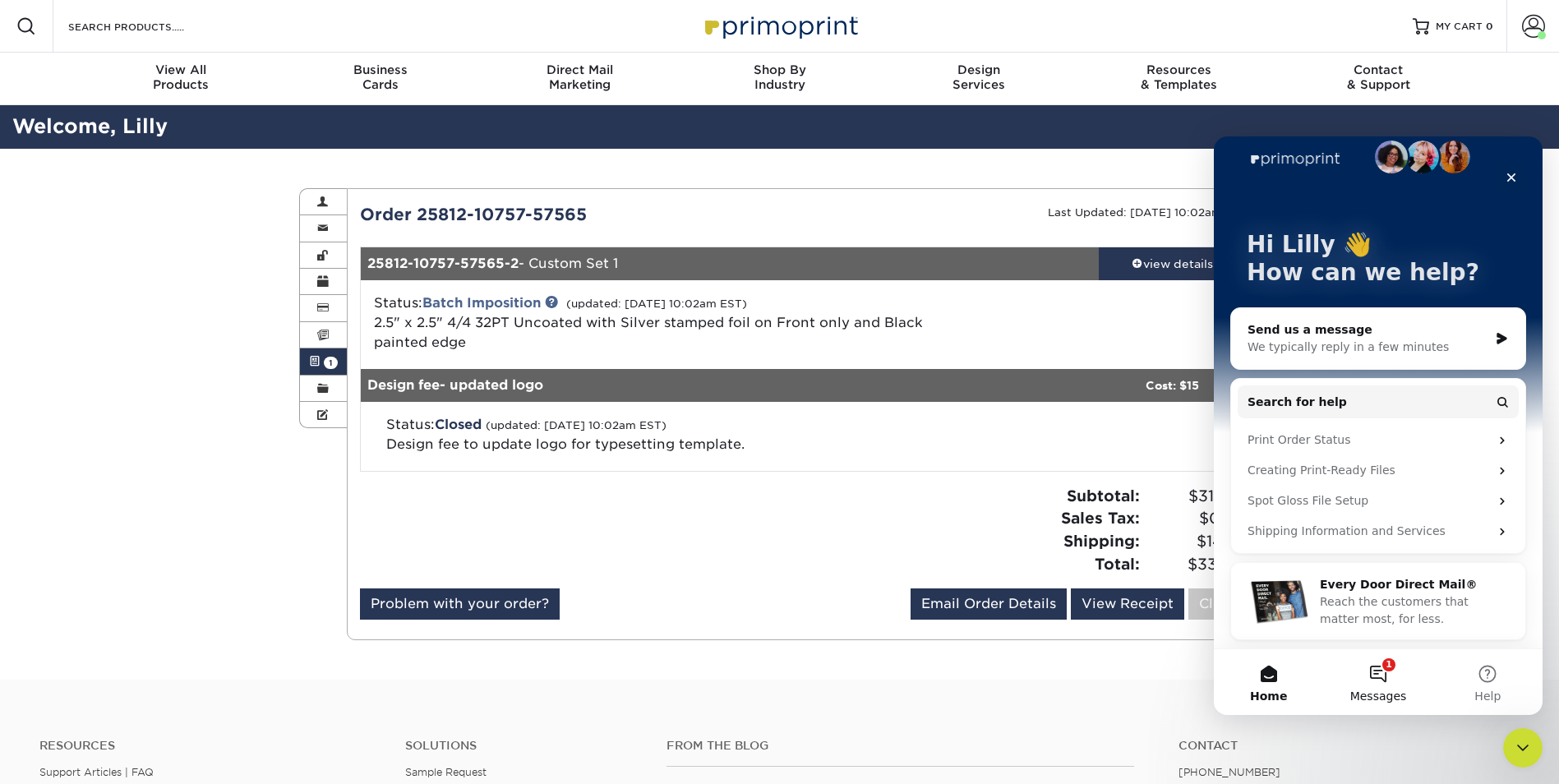
click at [1366, 679] on button "1 Messages" at bounding box center [1377, 682] width 109 height 66
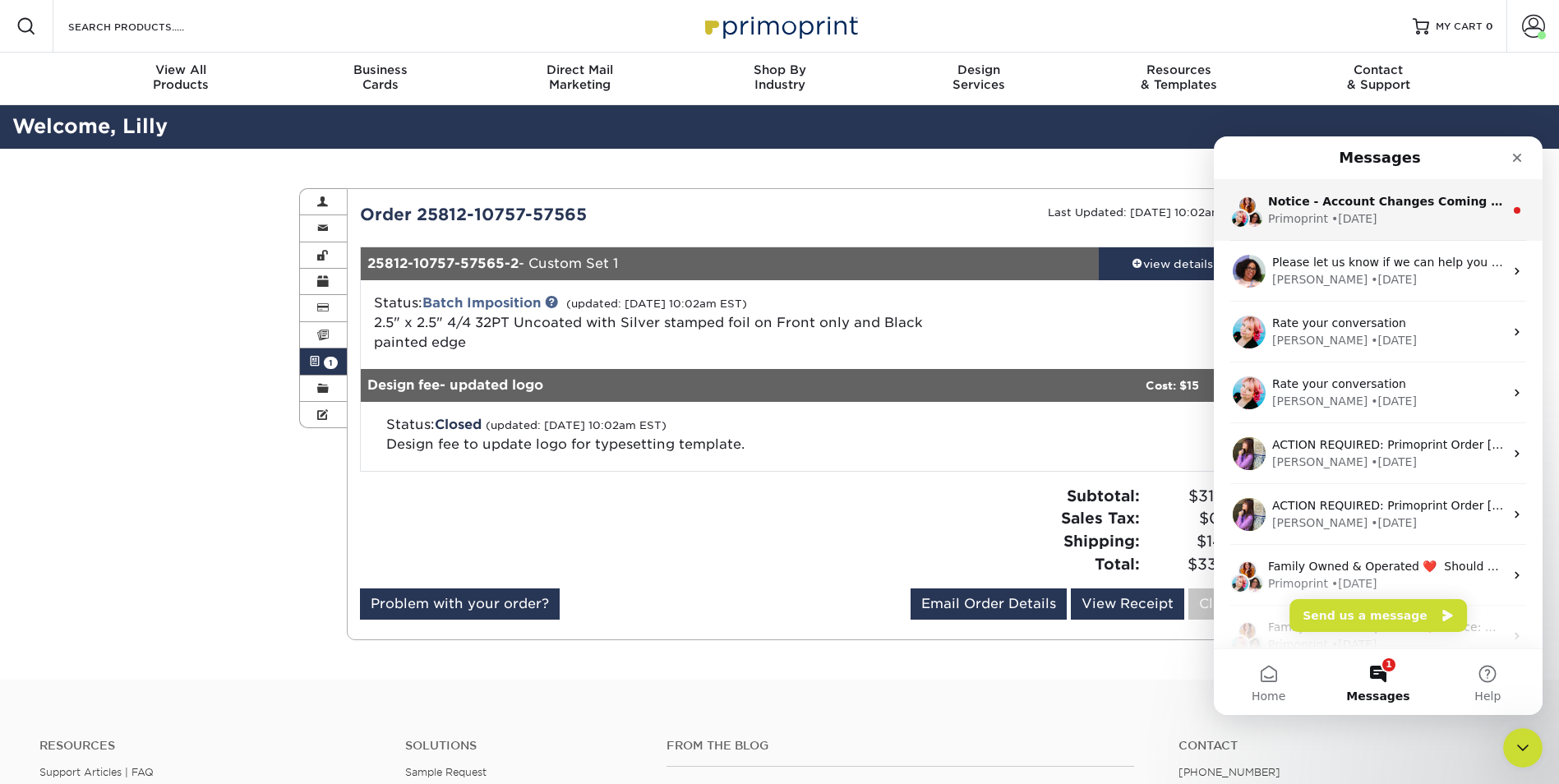
click at [1305, 215] on div "Primoprint" at bounding box center [1298, 219] width 60 height 17
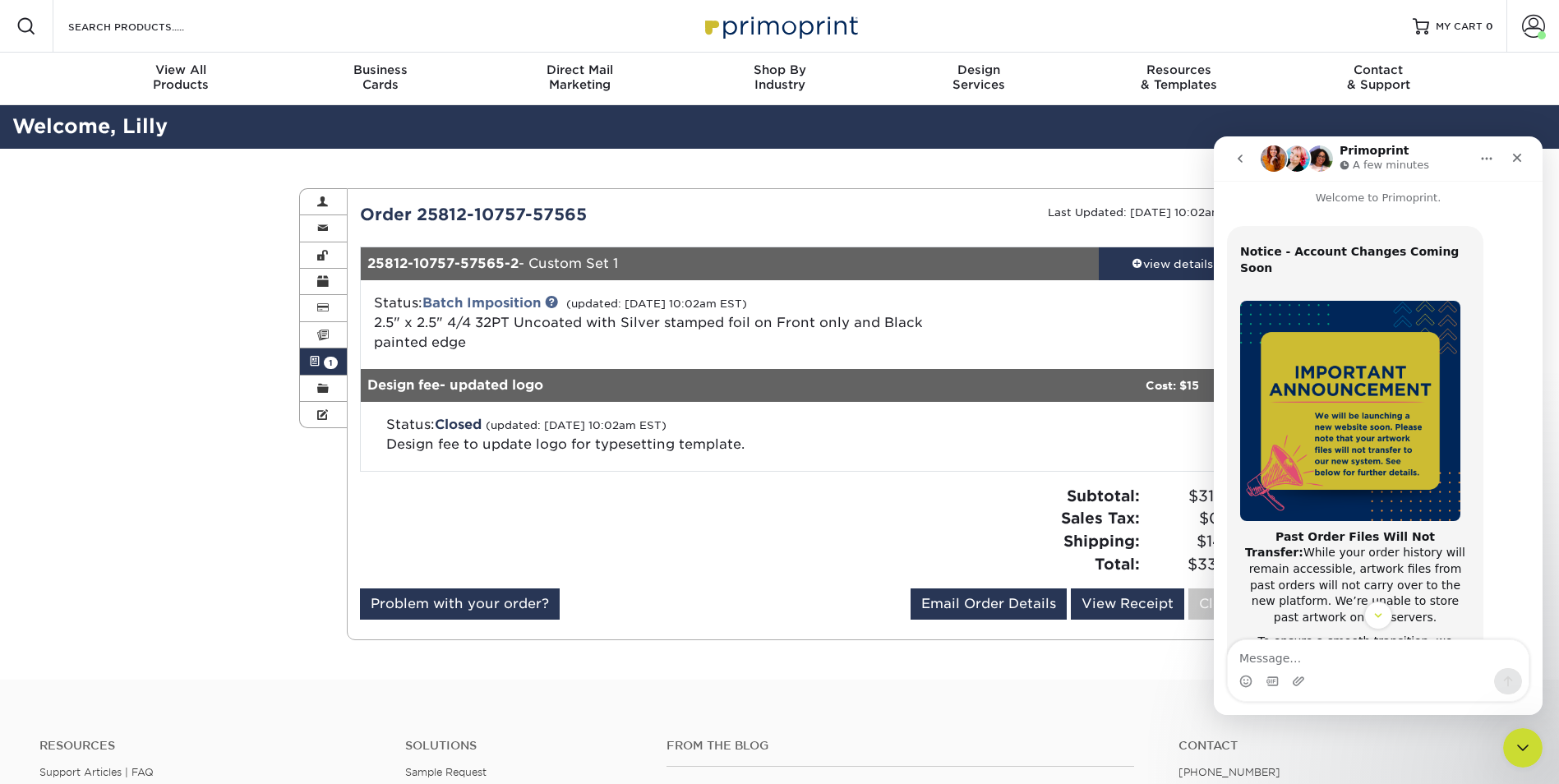
scroll to position [0, 0]
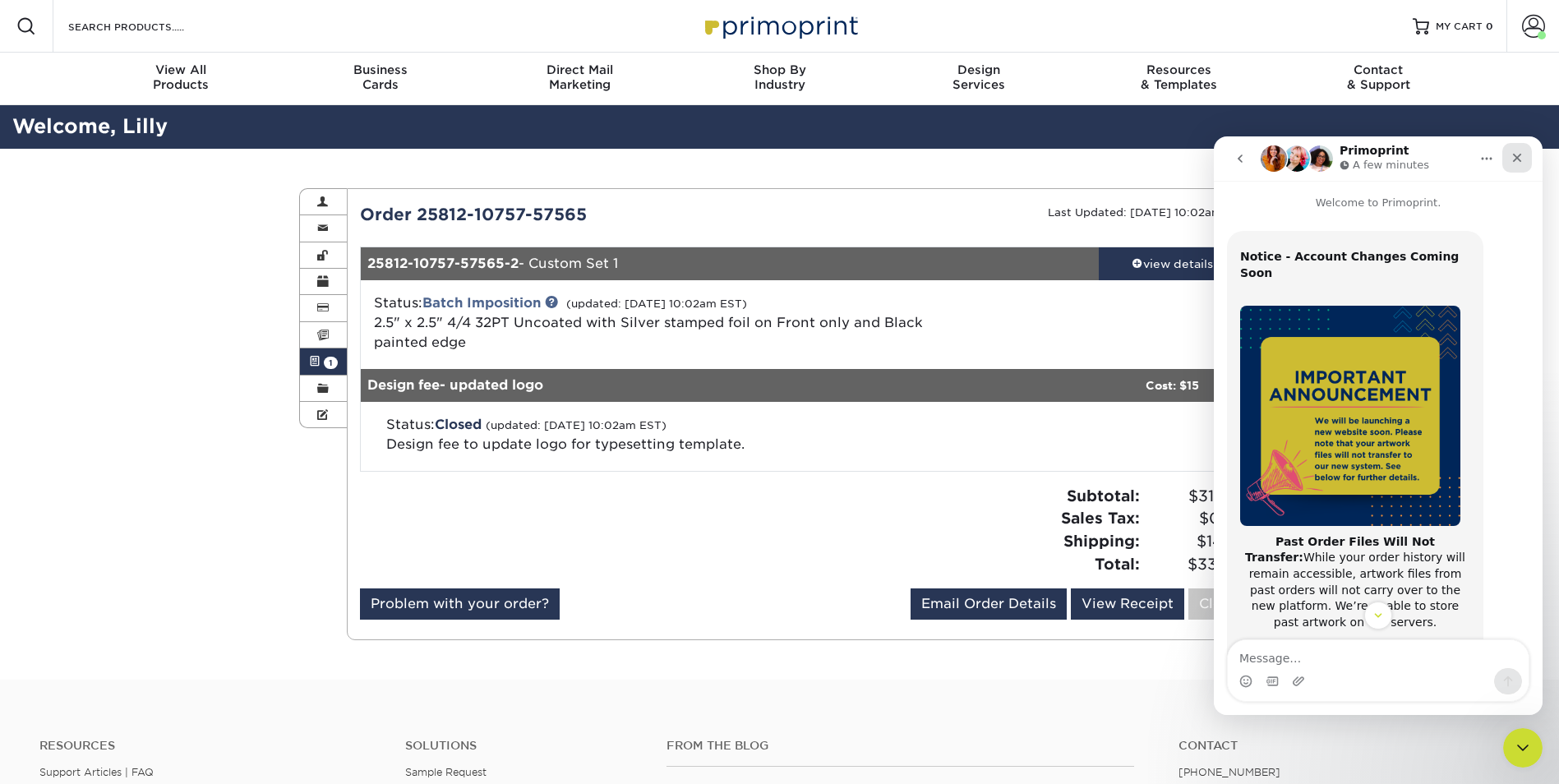
click at [1520, 159] on icon "Close" at bounding box center [1517, 157] width 14 height 14
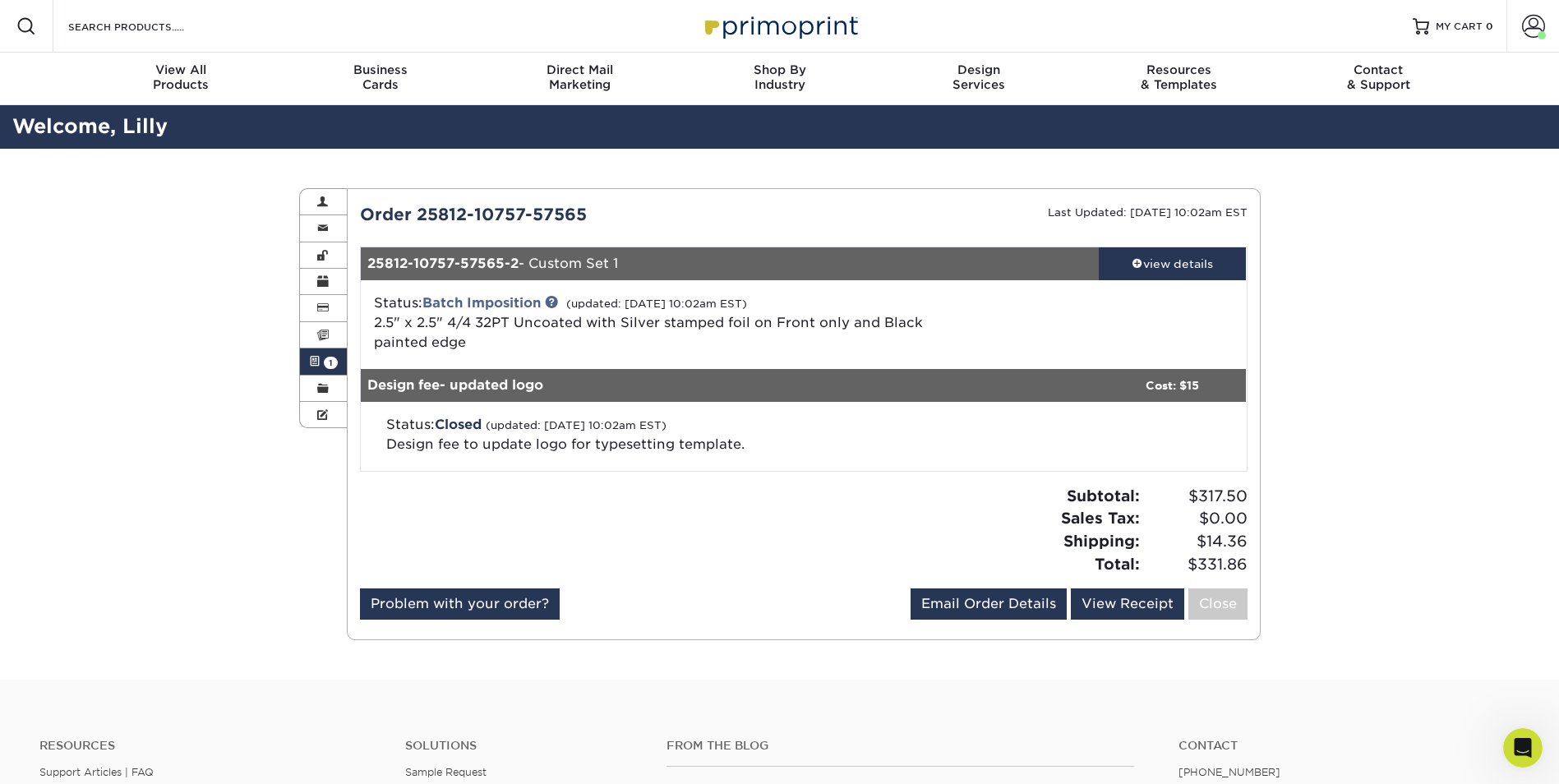
scroll to position [260, 0]
click at [1504, 746] on div "Open Intercom Messenger" at bounding box center [1520, 745] width 54 height 54
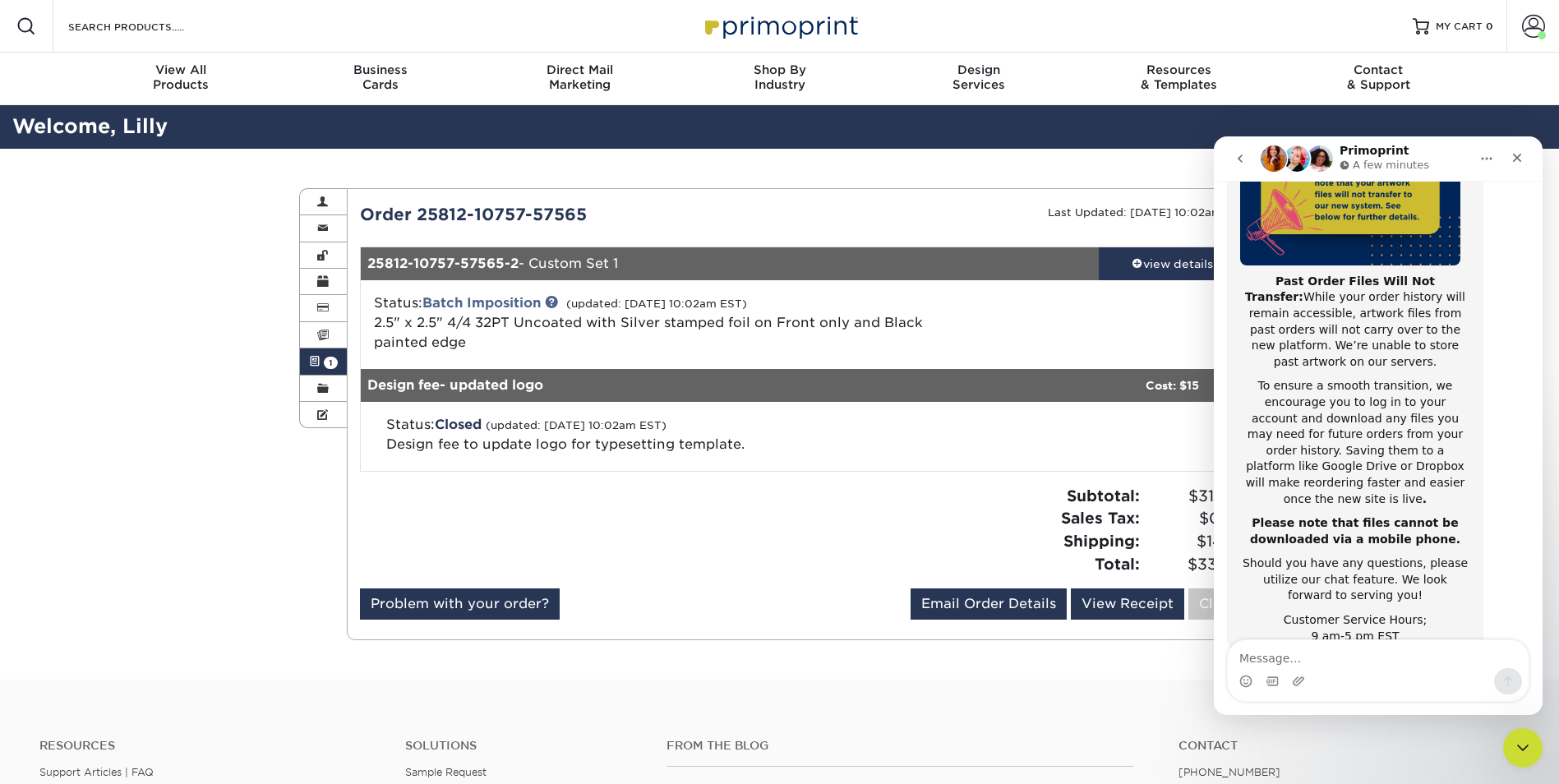
click at [1238, 160] on icon "go back" at bounding box center [1239, 158] width 14 height 14
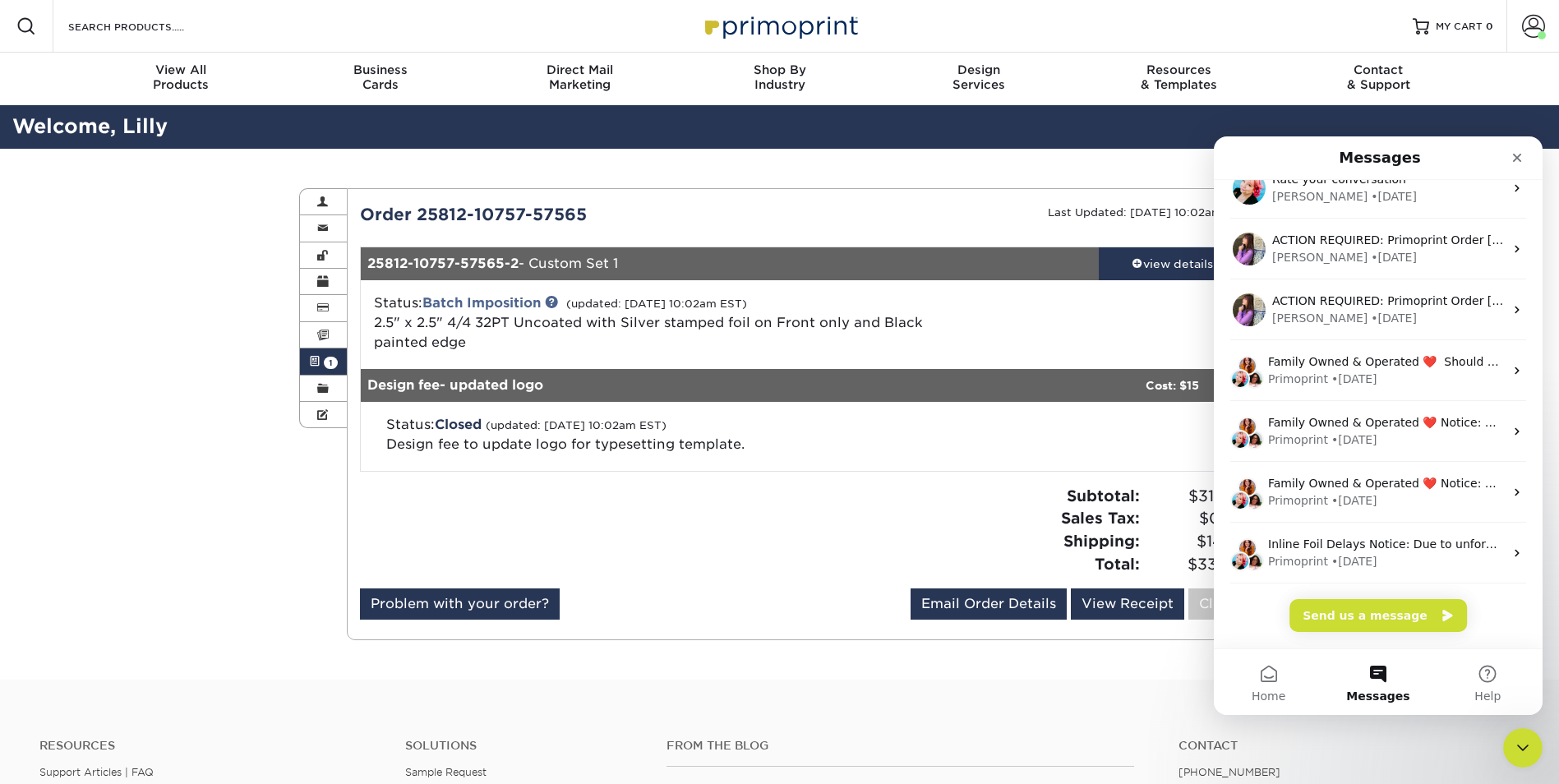
scroll to position [205, 0]
click at [1479, 683] on button "Help" at bounding box center [1487, 682] width 109 height 66
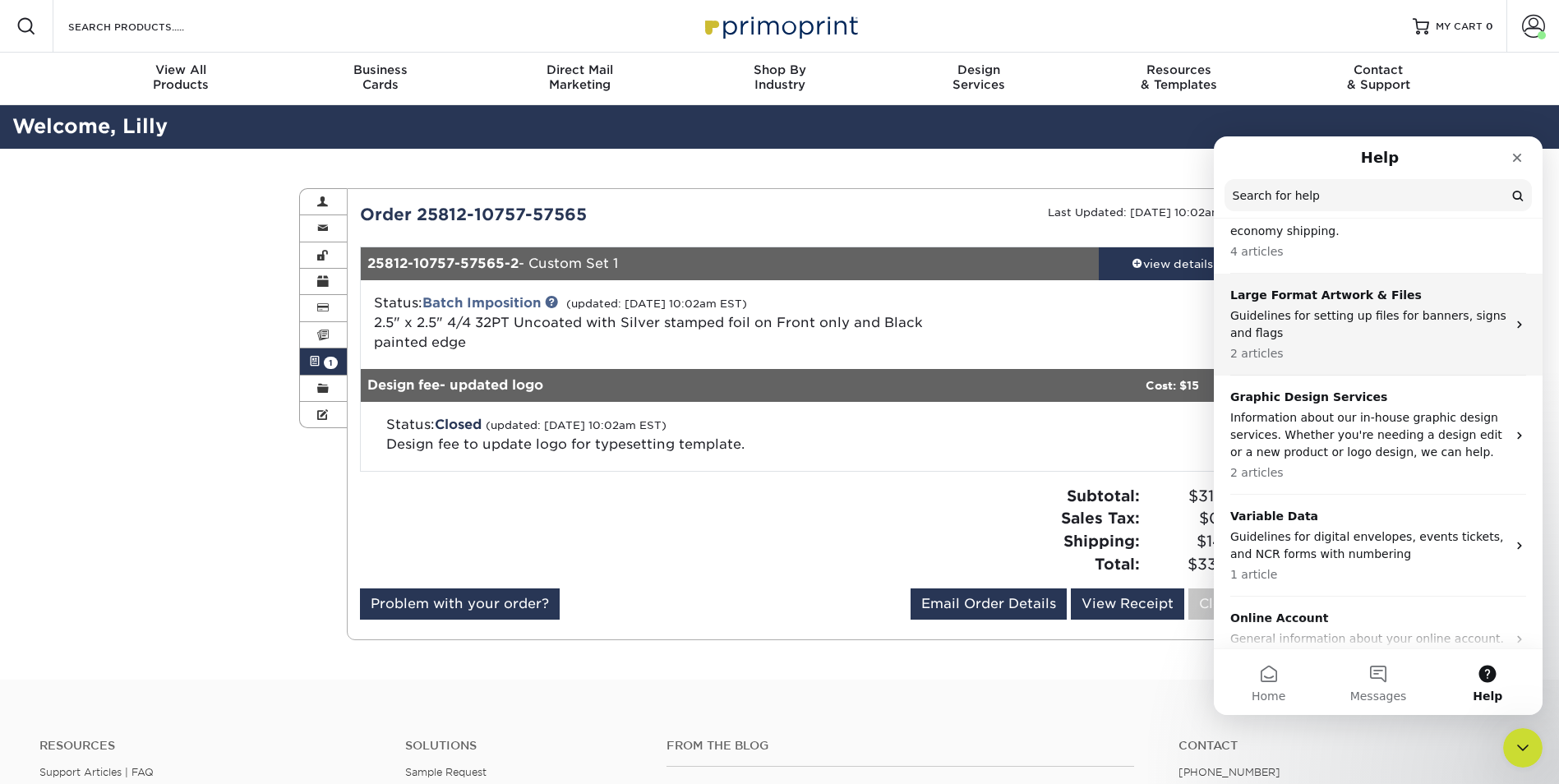
scroll to position [758, 0]
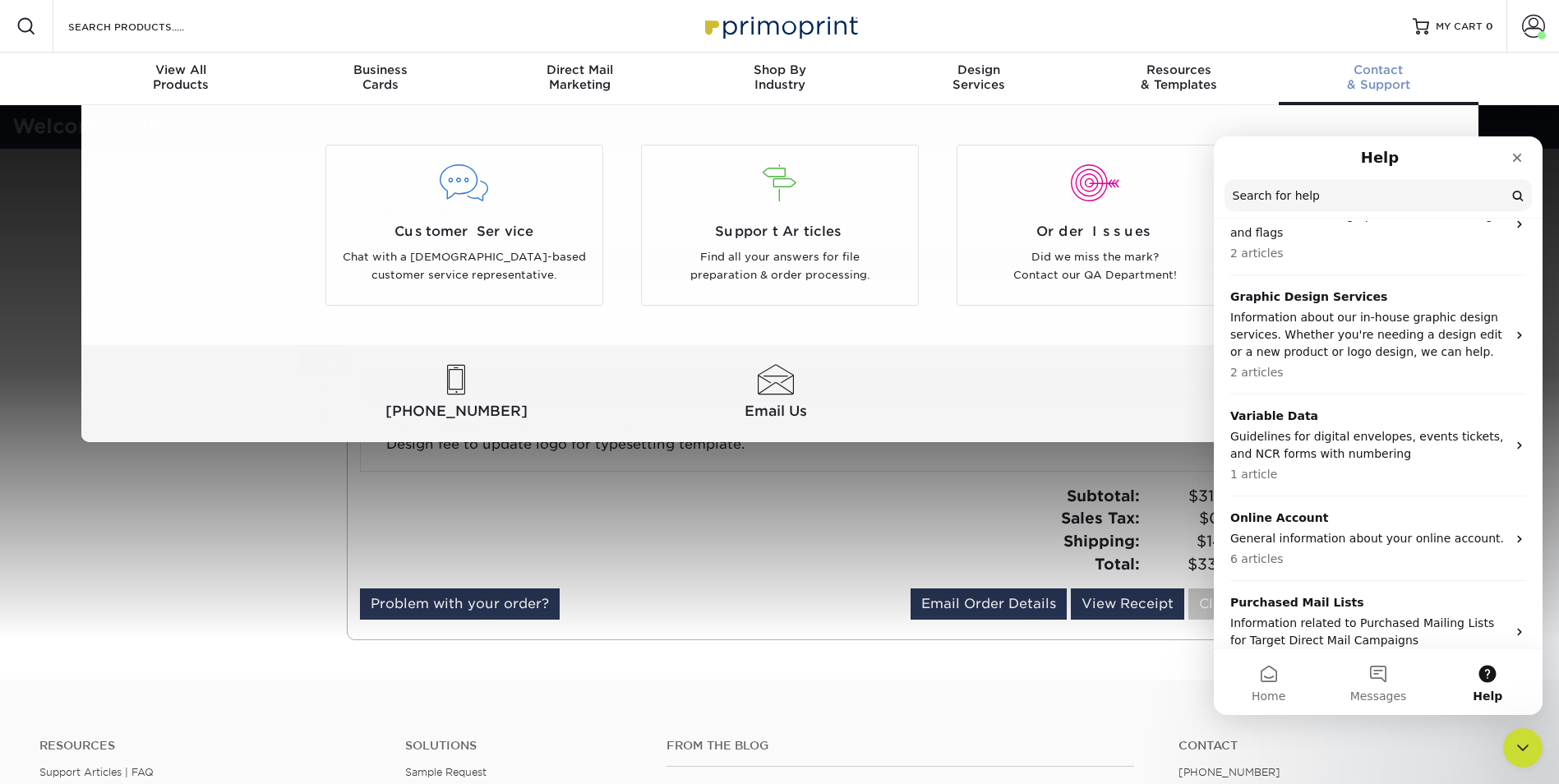
click at [1367, 75] on span "Contact" at bounding box center [1377, 70] width 200 height 14
click at [611, 375] on div at bounding box center [456, 380] width 313 height 31
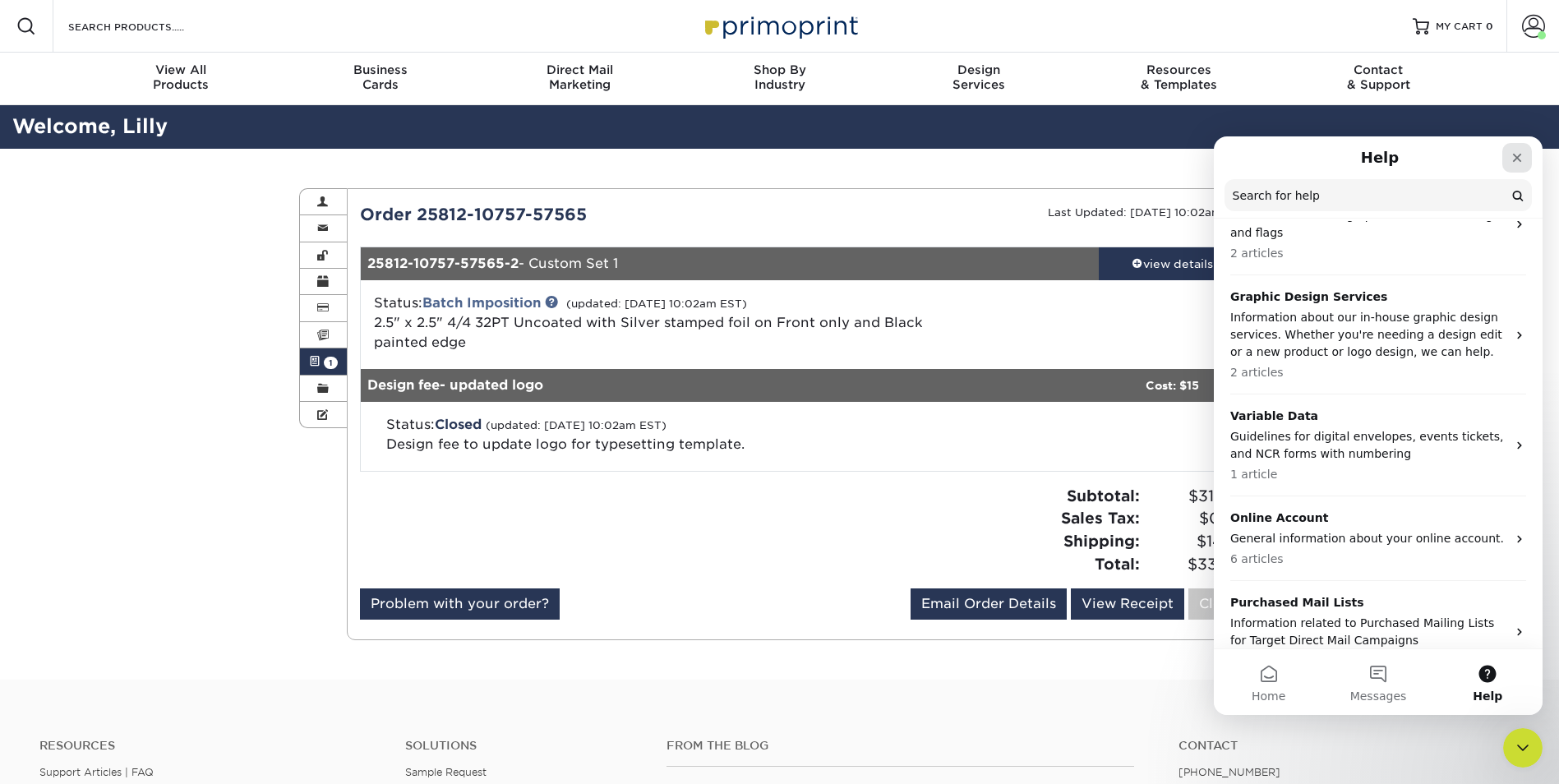
click at [1508, 157] on div "Close" at bounding box center [1517, 157] width 30 height 30
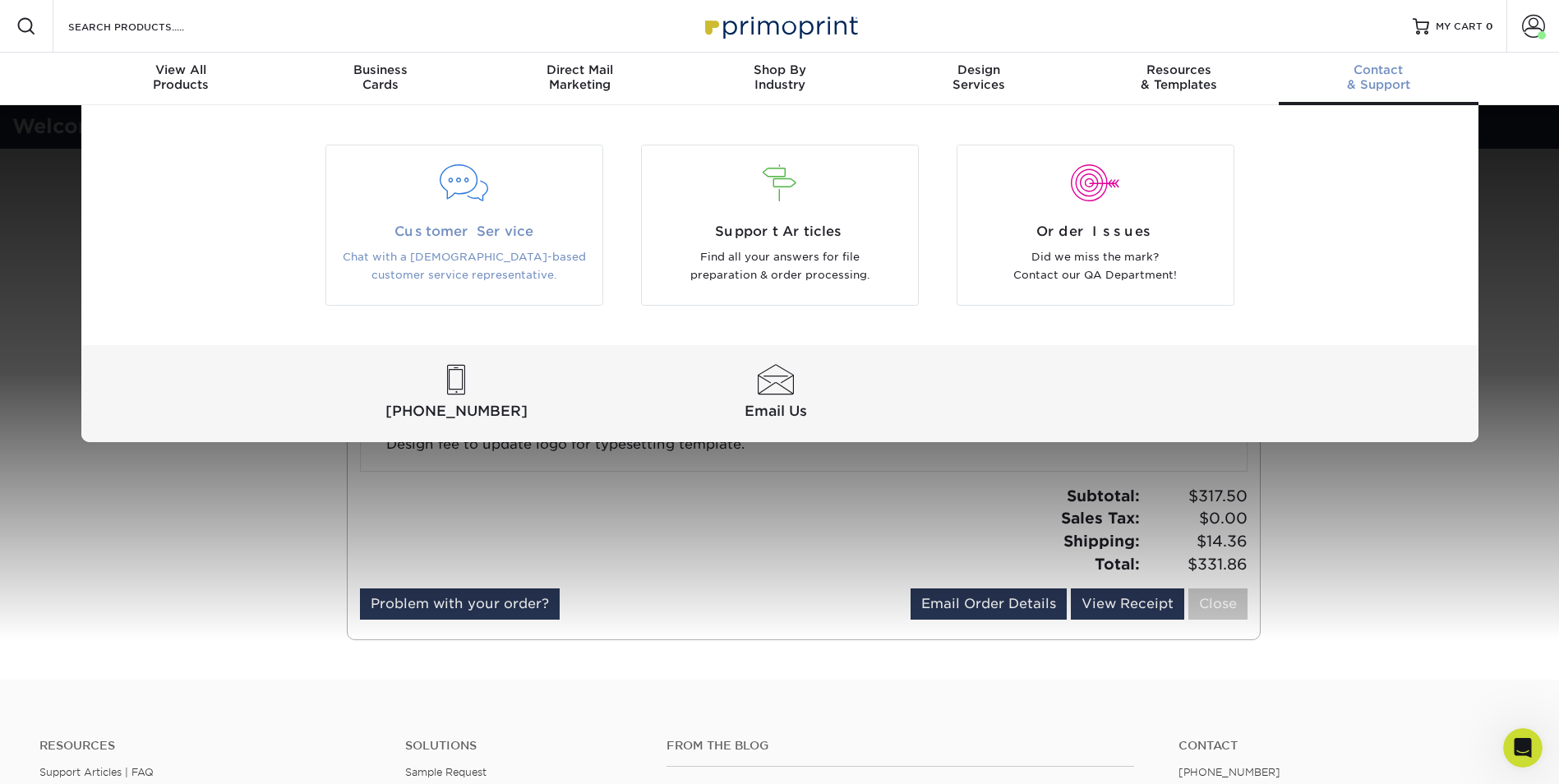
click at [443, 265] on p "Chat with a [DEMOGRAPHIC_DATA]-based customer service representative." at bounding box center [464, 266] width 251 height 37
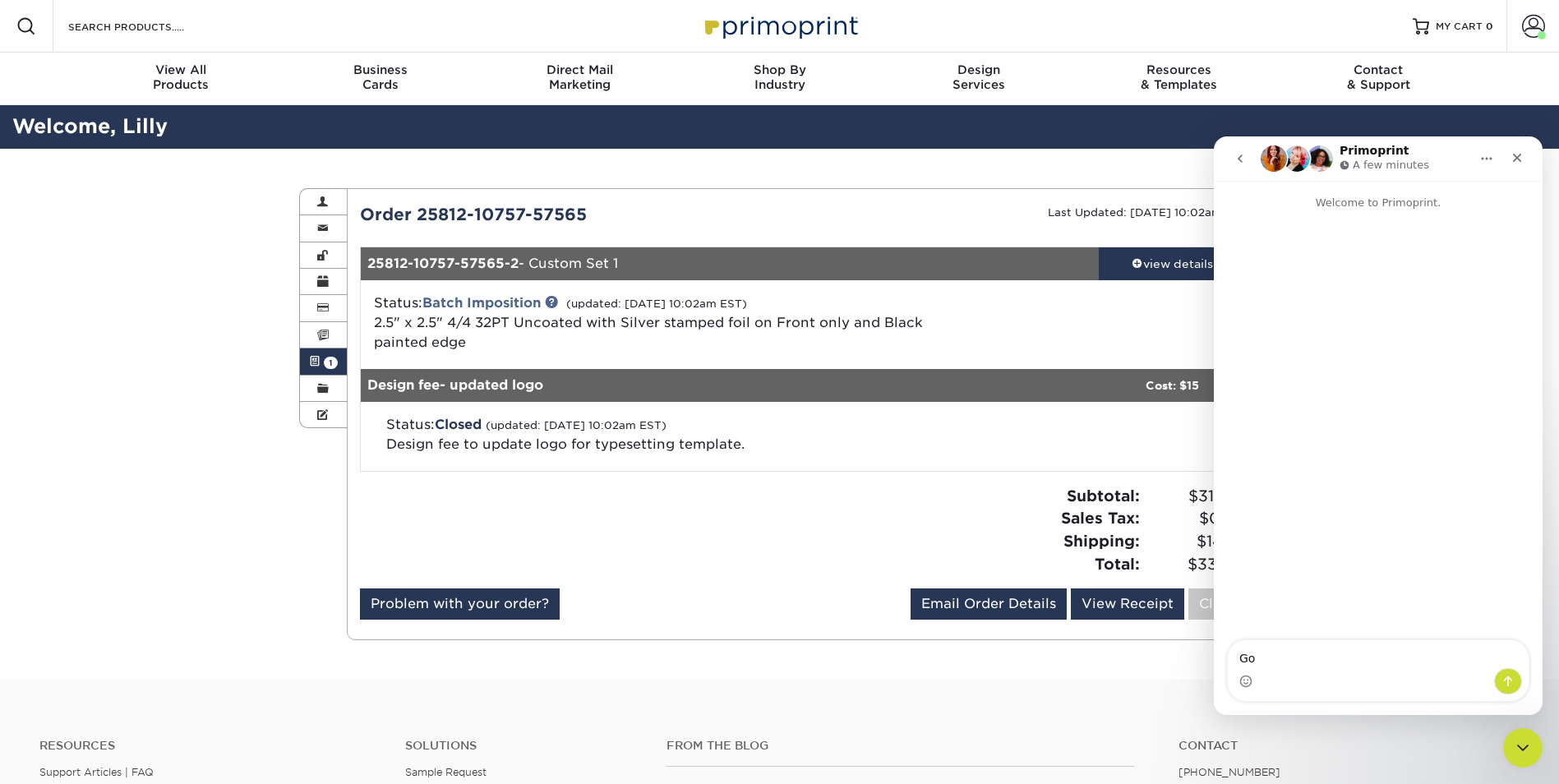
type textarea "G"
click at [1273, 663] on textarea "Message…" at bounding box center [1377, 654] width 301 height 28
paste textarea "I’m checking on the status of our business card order. It currently shows as “B…"
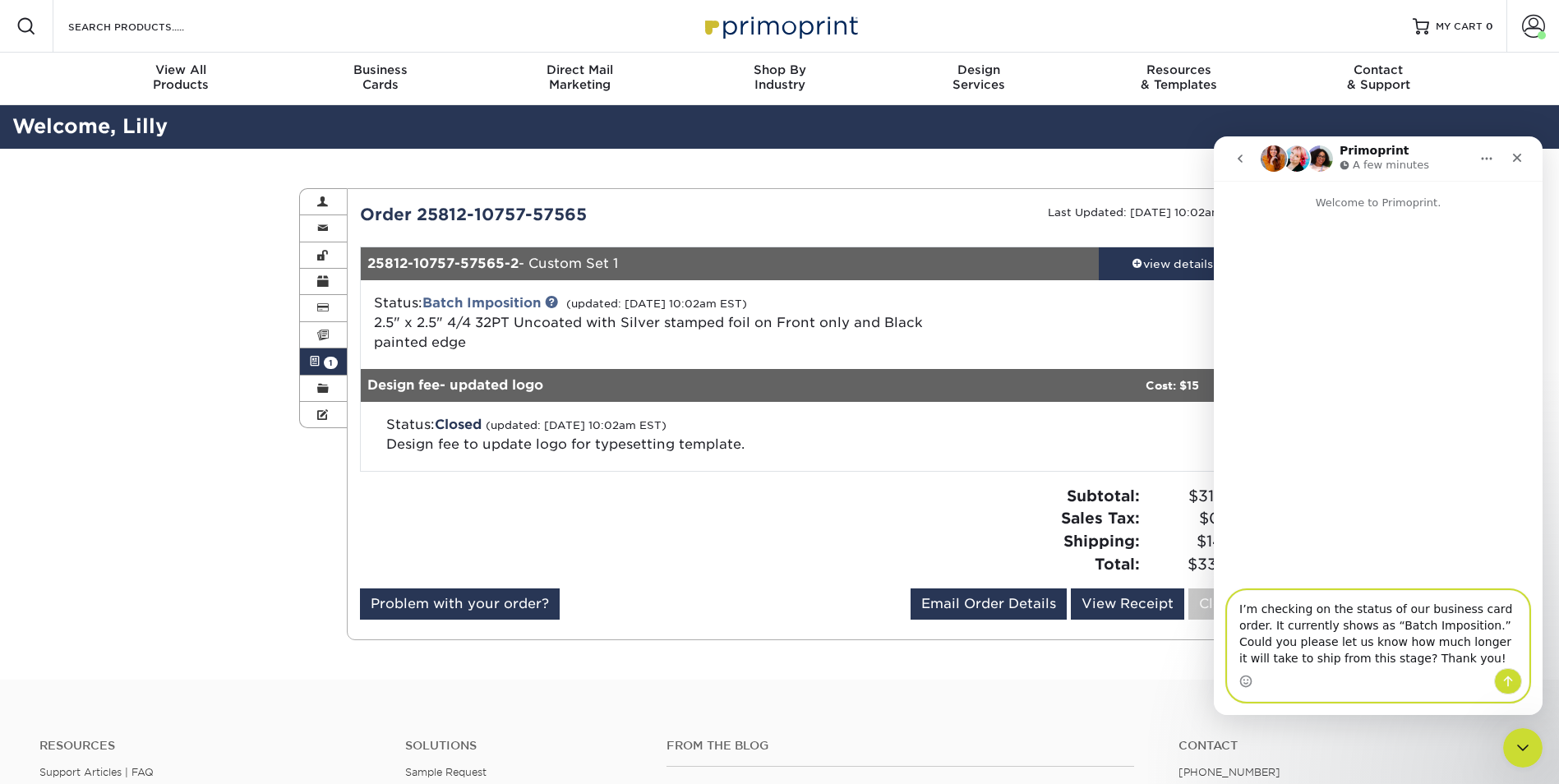
type textarea "I’m checking on the status of our business card order. It currently shows as “B…"
click at [1505, 679] on icon "Send a message…" at bounding box center [1508, 682] width 9 height 11
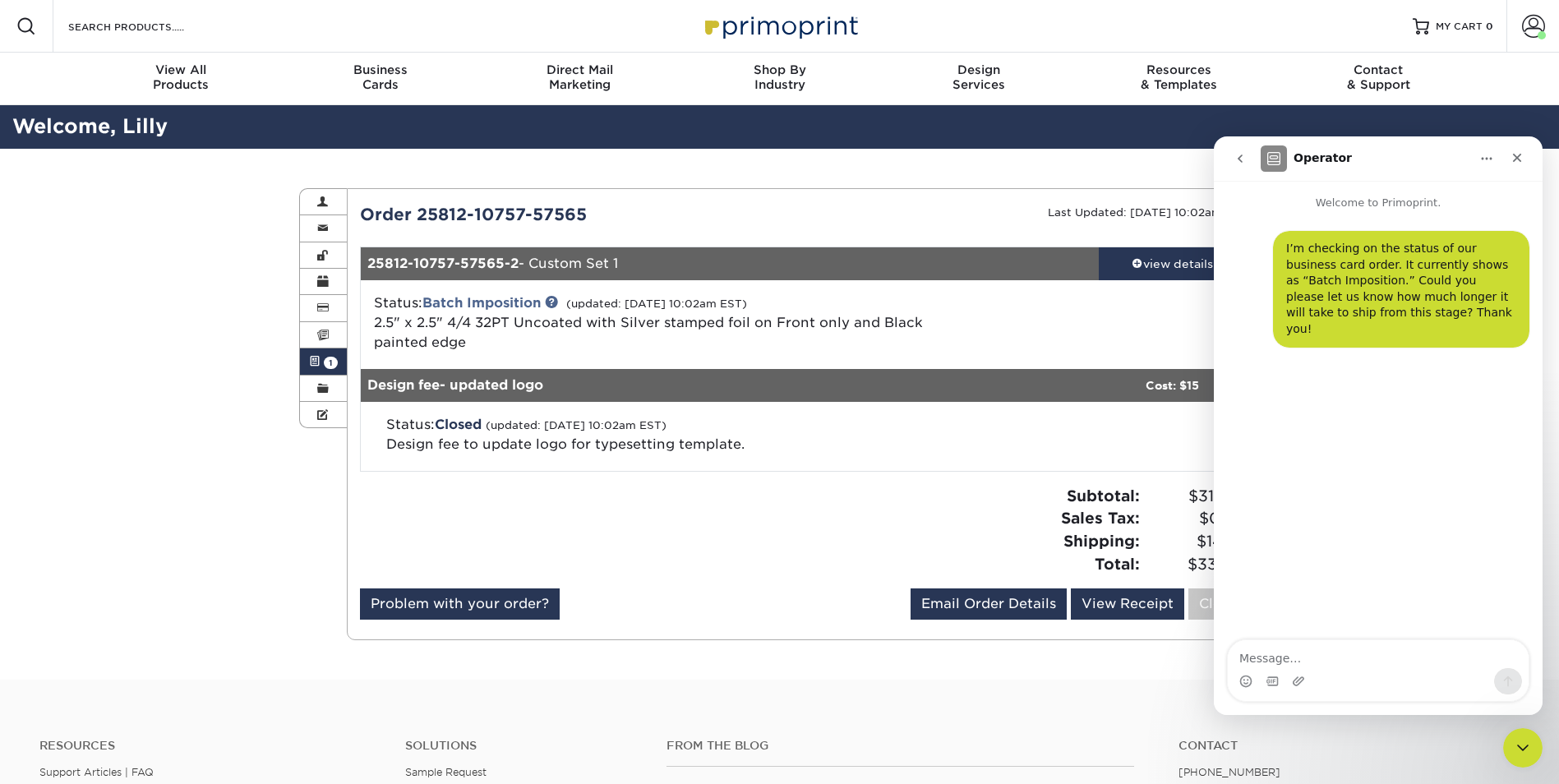
drag, startPoint x: 604, startPoint y: 214, endPoint x: 353, endPoint y: 210, distance: 251.0
click at [353, 210] on div "Order 25812-10757-57565" at bounding box center [575, 214] width 456 height 24
drag, startPoint x: 353, startPoint y: 210, endPoint x: 419, endPoint y: 217, distance: 66.4
copy div "Order 25812-10757-57565"
click at [1276, 655] on textarea "Message…" at bounding box center [1377, 654] width 301 height 28
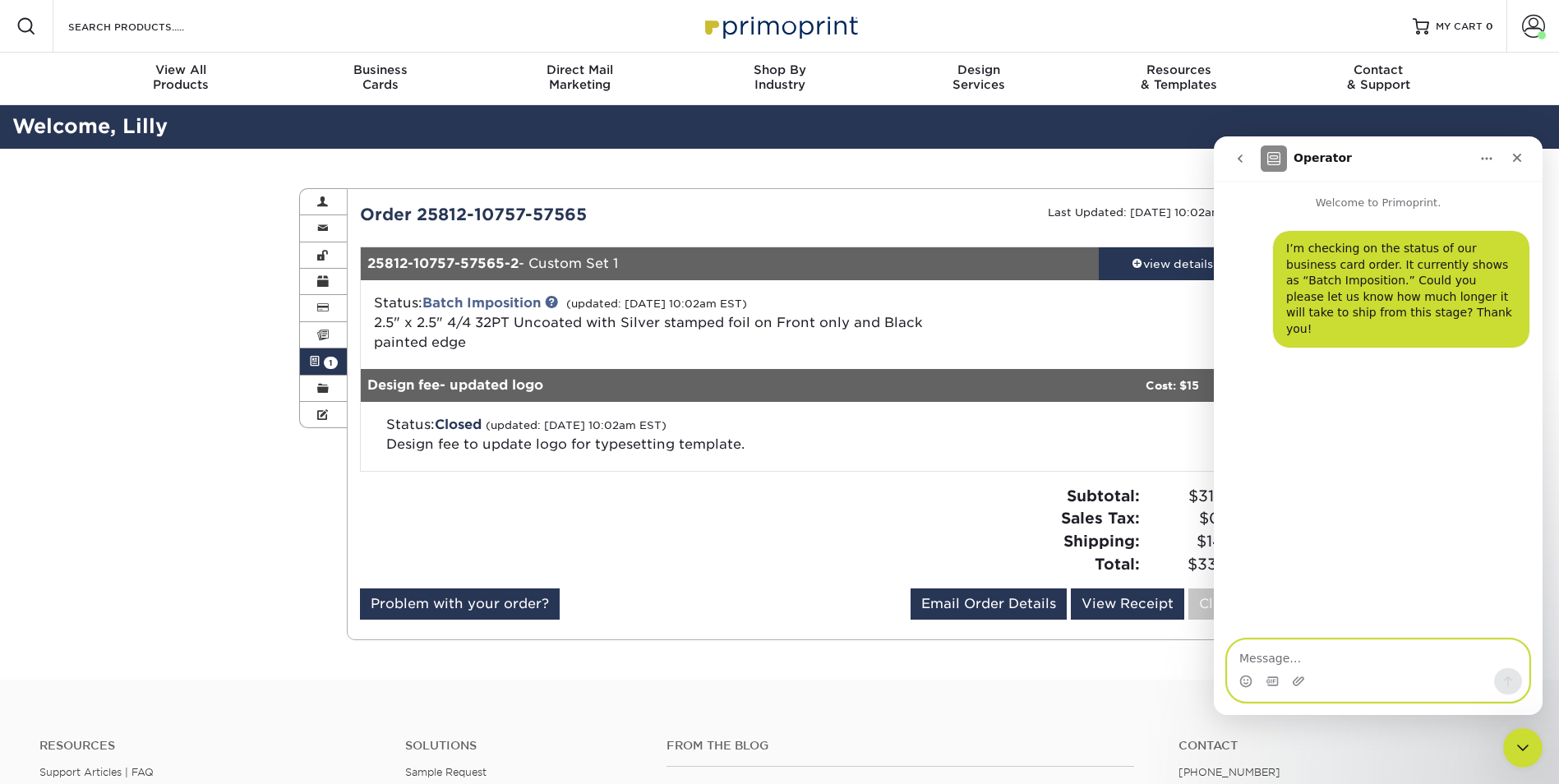
paste textarea "Order 25812-10757-57565"
type textarea "Order 25812-10757-57565"
click at [1506, 680] on icon "Send a message…" at bounding box center [1508, 681] width 14 height 14
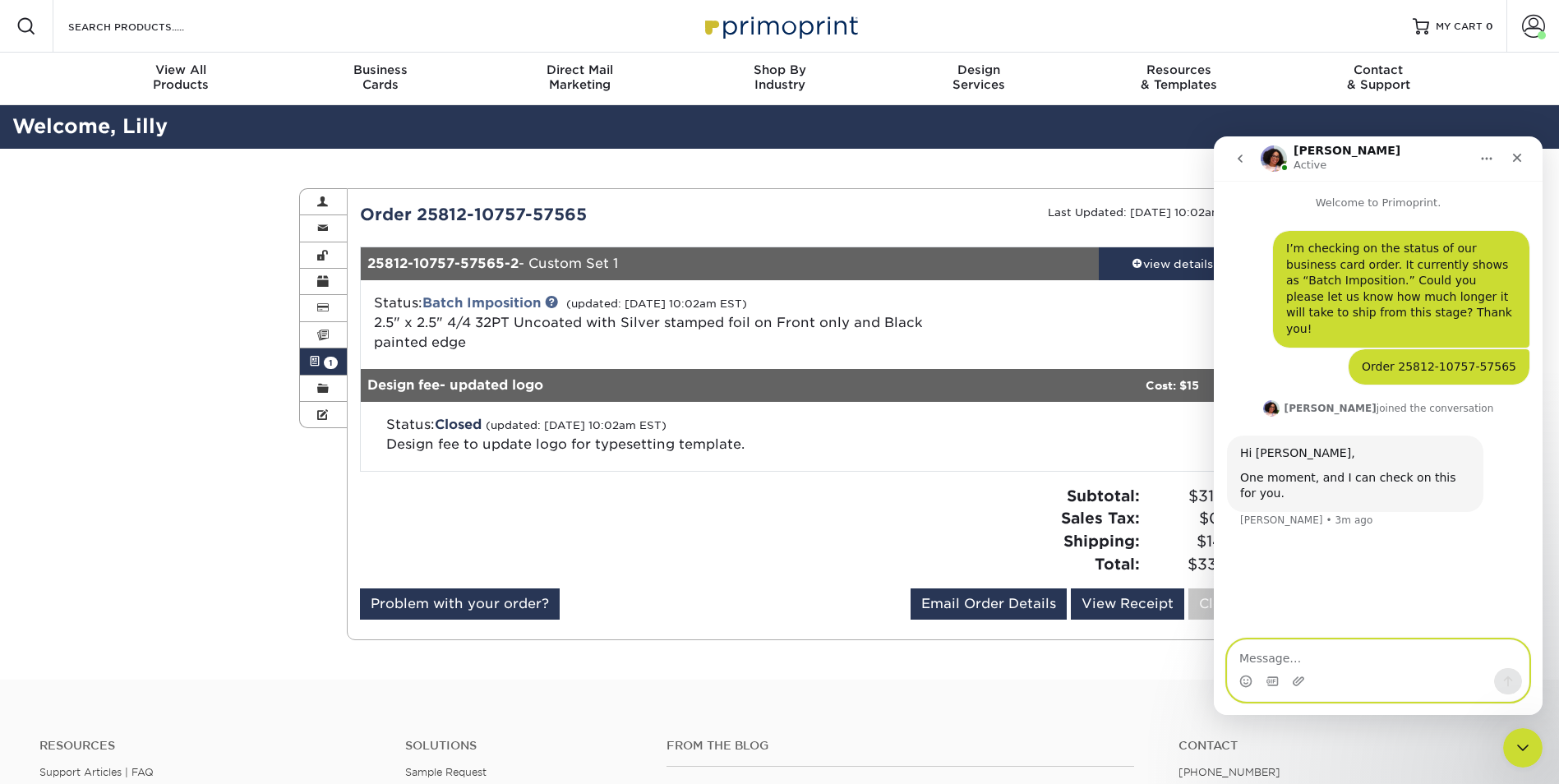
click at [1330, 650] on textarea "Message…" at bounding box center [1377, 654] width 301 height 28
type textarea "OK"
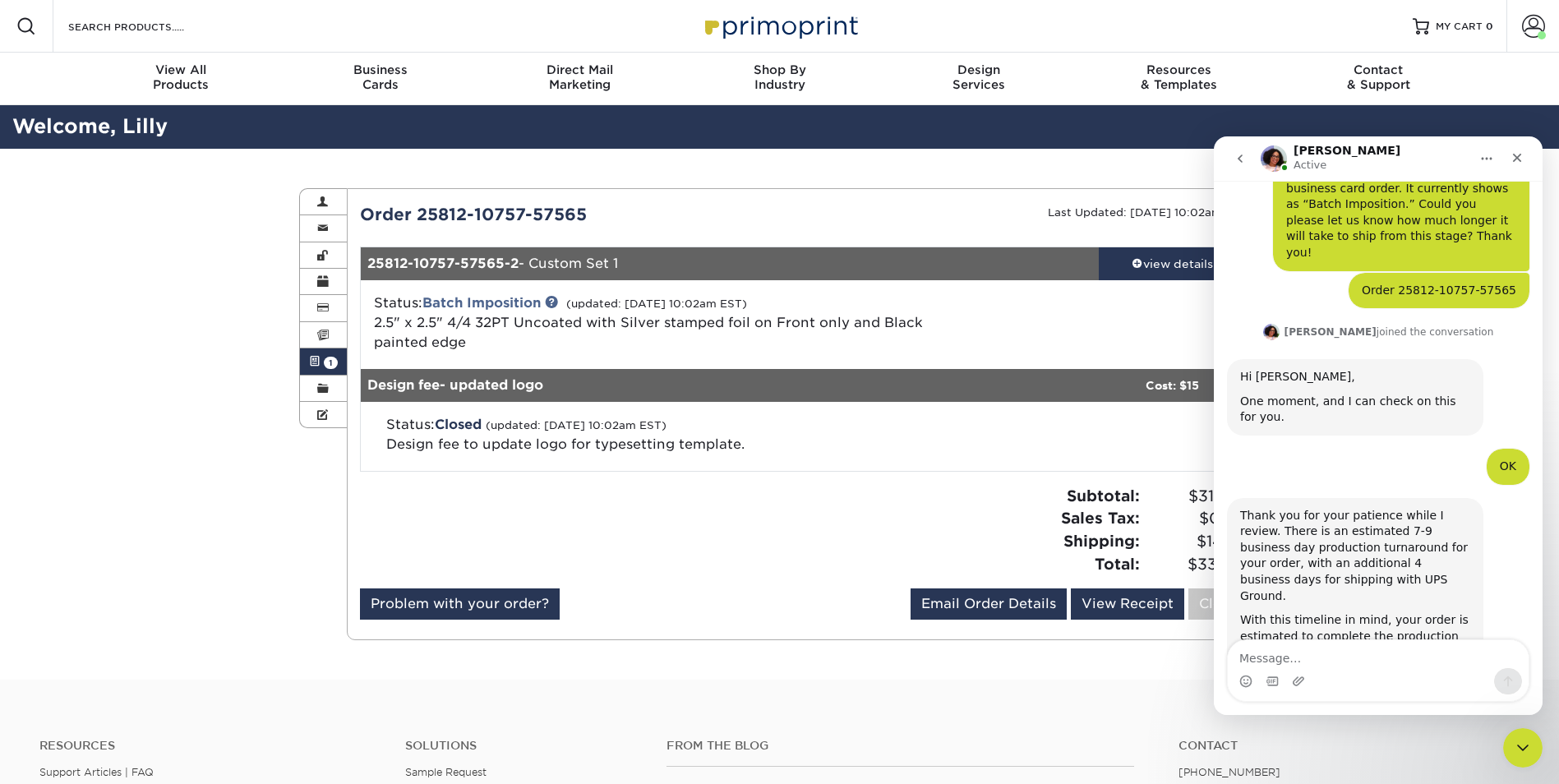
scroll to position [109, 0]
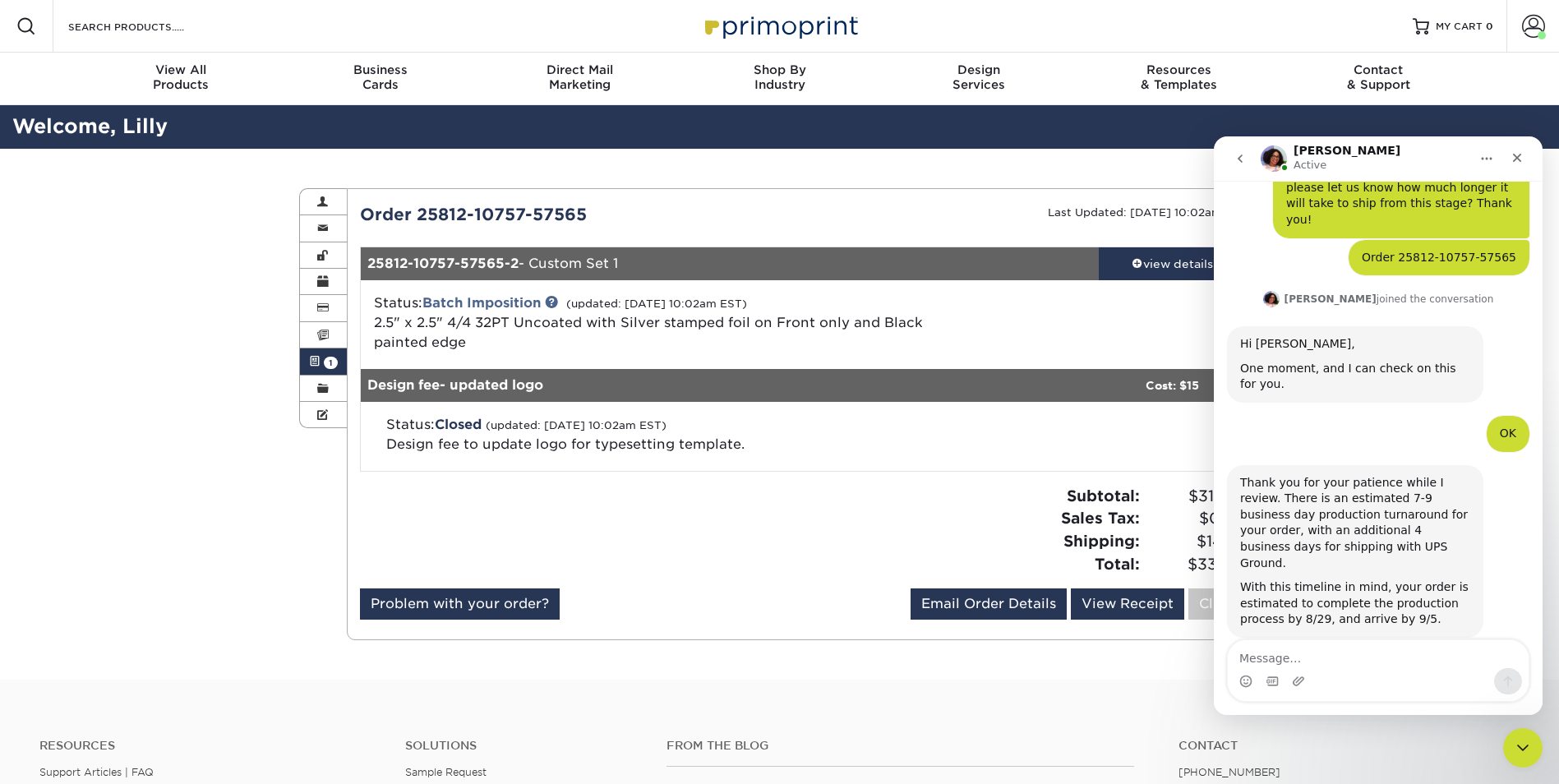
click at [1104, 621] on div "Email Order Details admin@bbhomes-tx.com Send View Receipt Close" at bounding box center [1078, 607] width 337 height 38
click at [1103, 601] on link "View Receipt" at bounding box center [1127, 603] width 114 height 32
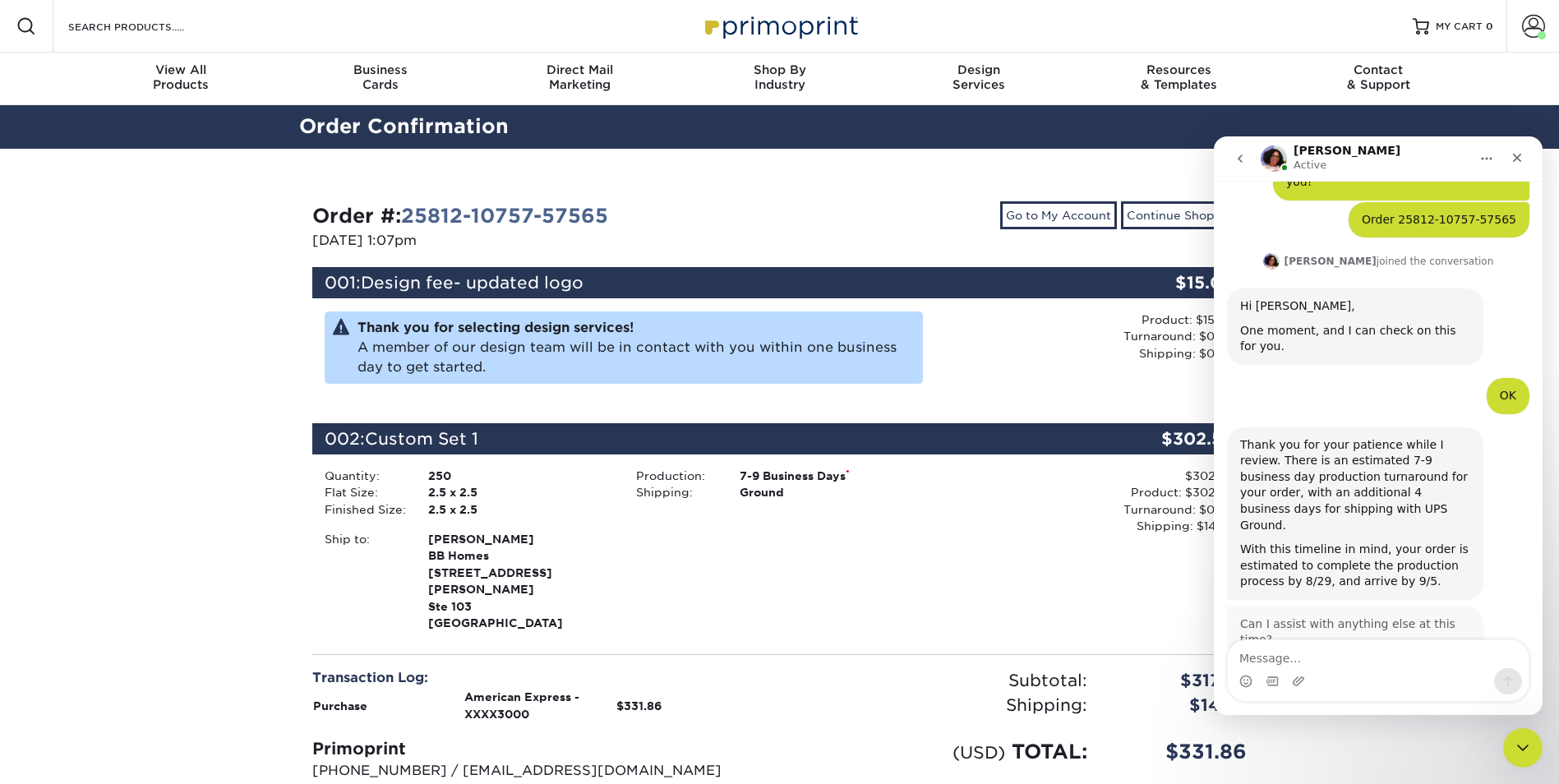
scroll to position [146, 0]
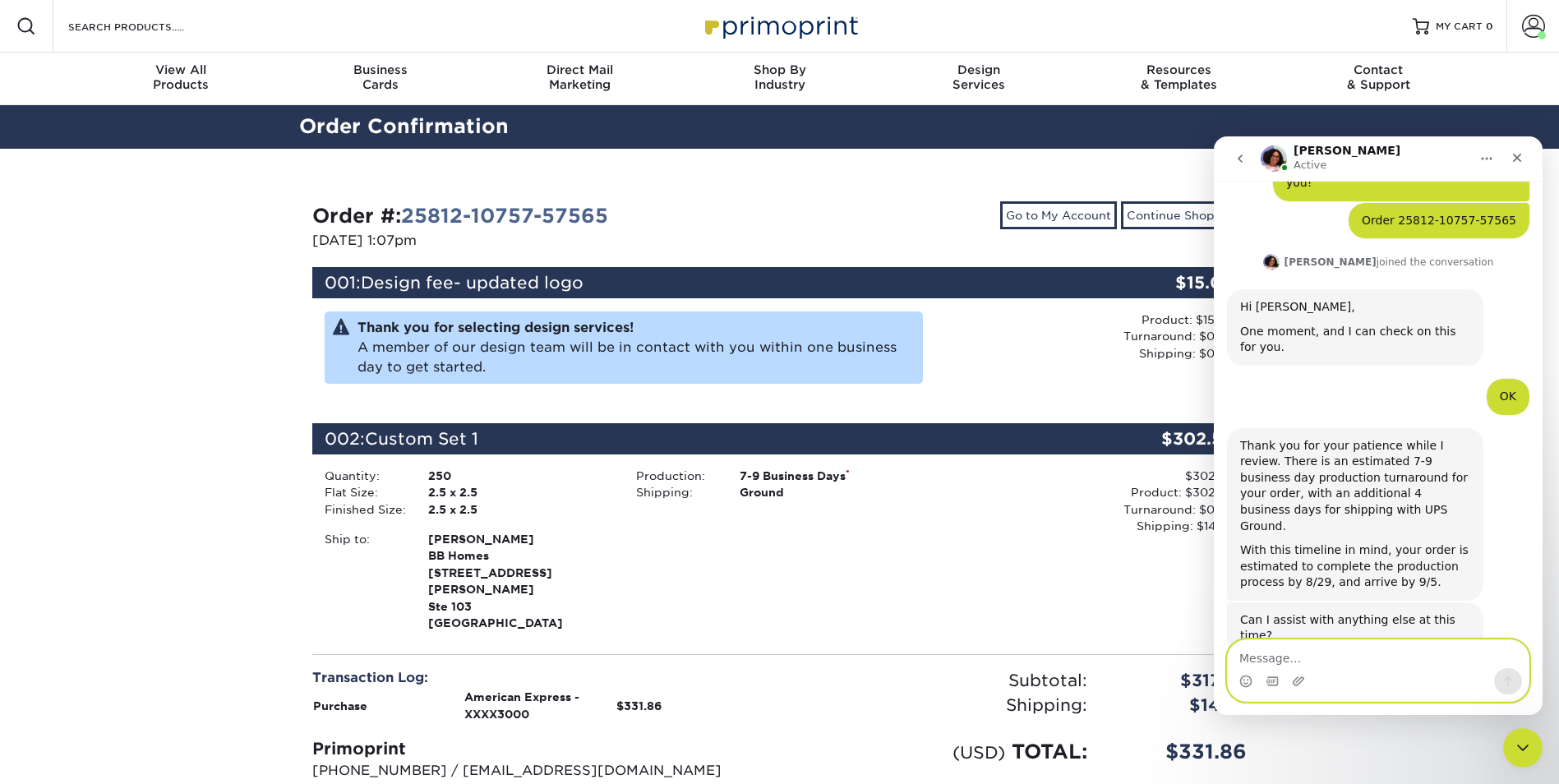
click at [1293, 658] on textarea "Message…" at bounding box center [1377, 654] width 301 height 28
type textarea "B"
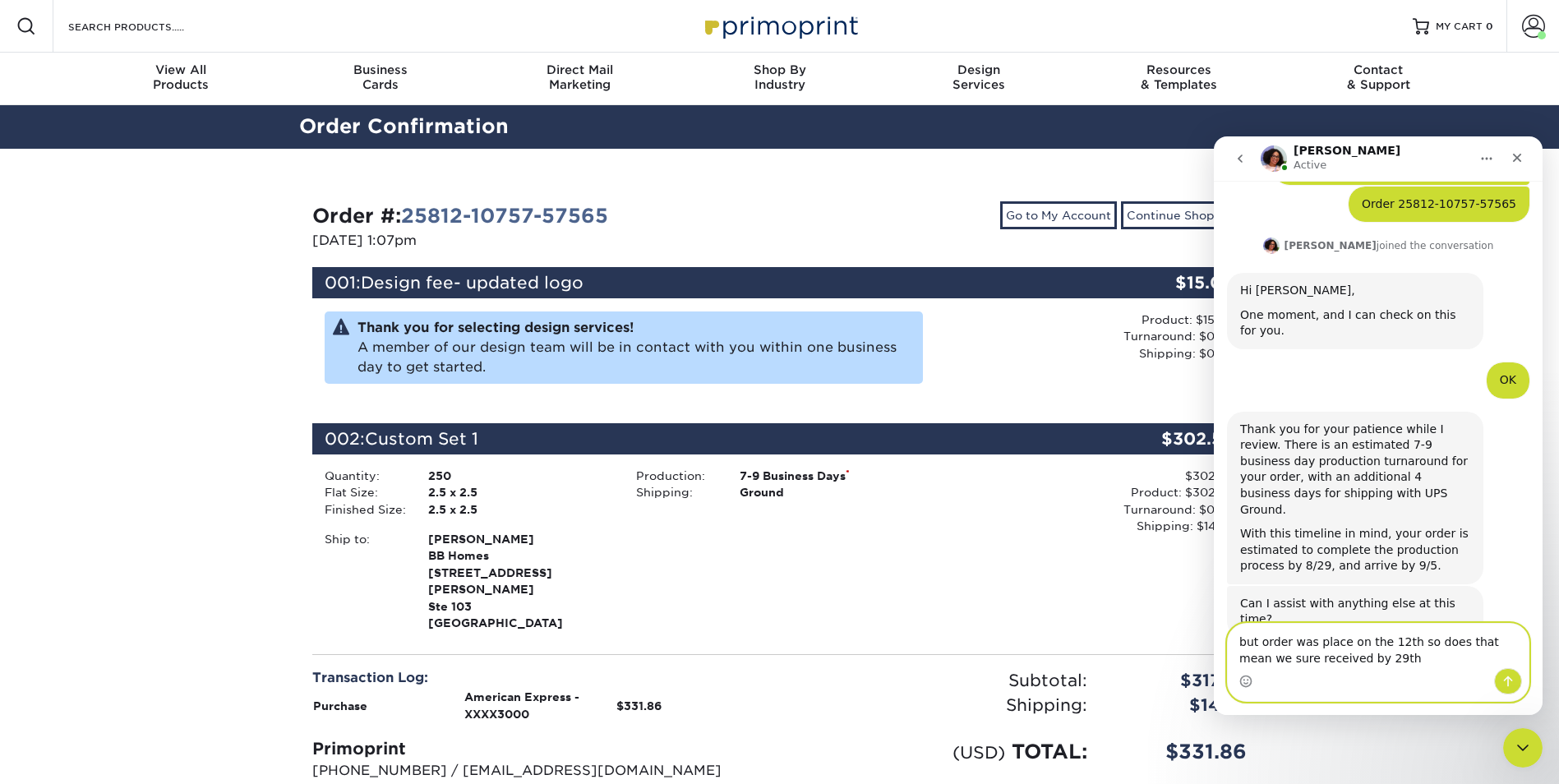
type textarea "but order was place on the 12th so does that mean we sure received by 29th?"
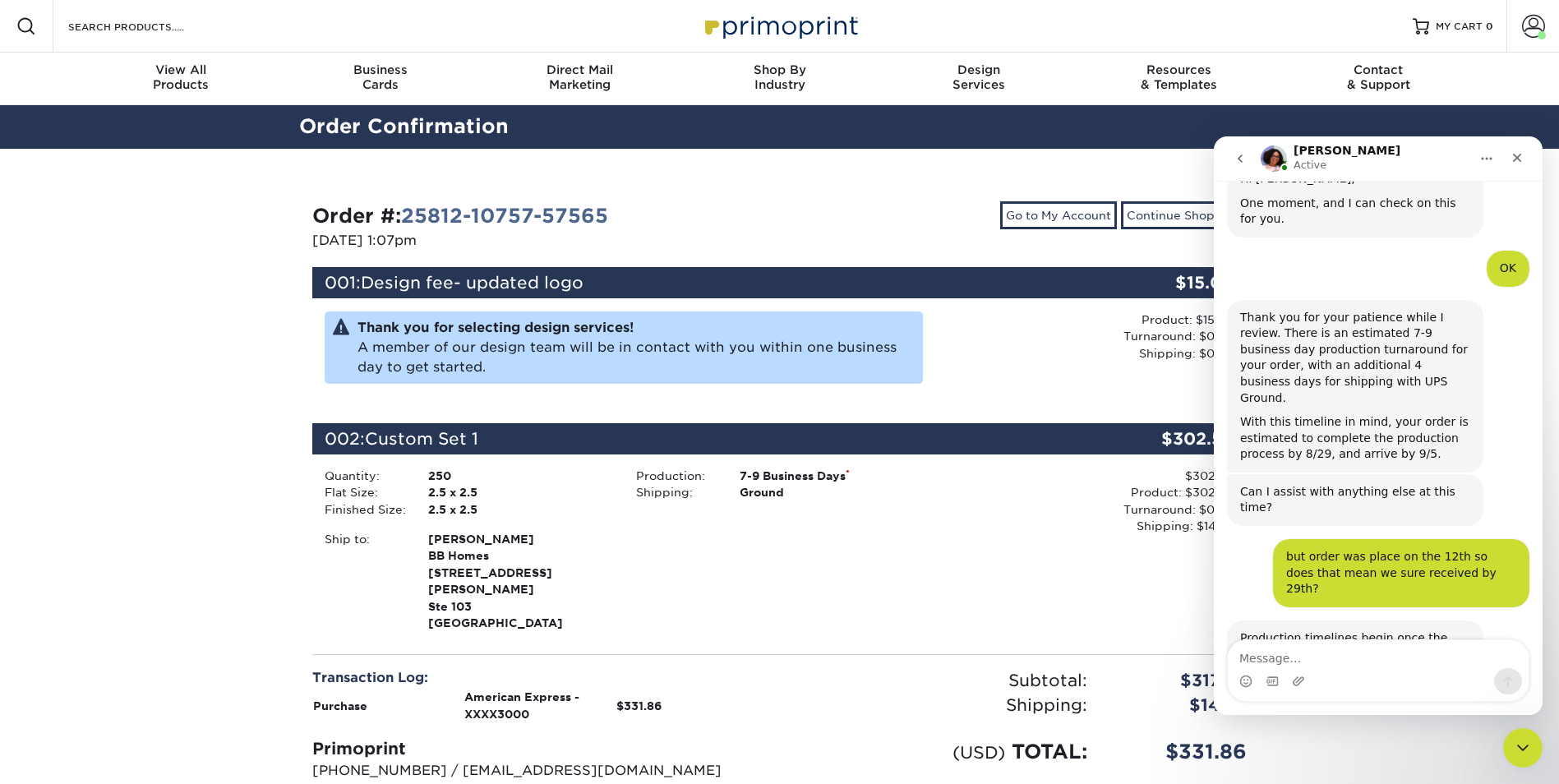
scroll to position [332, 0]
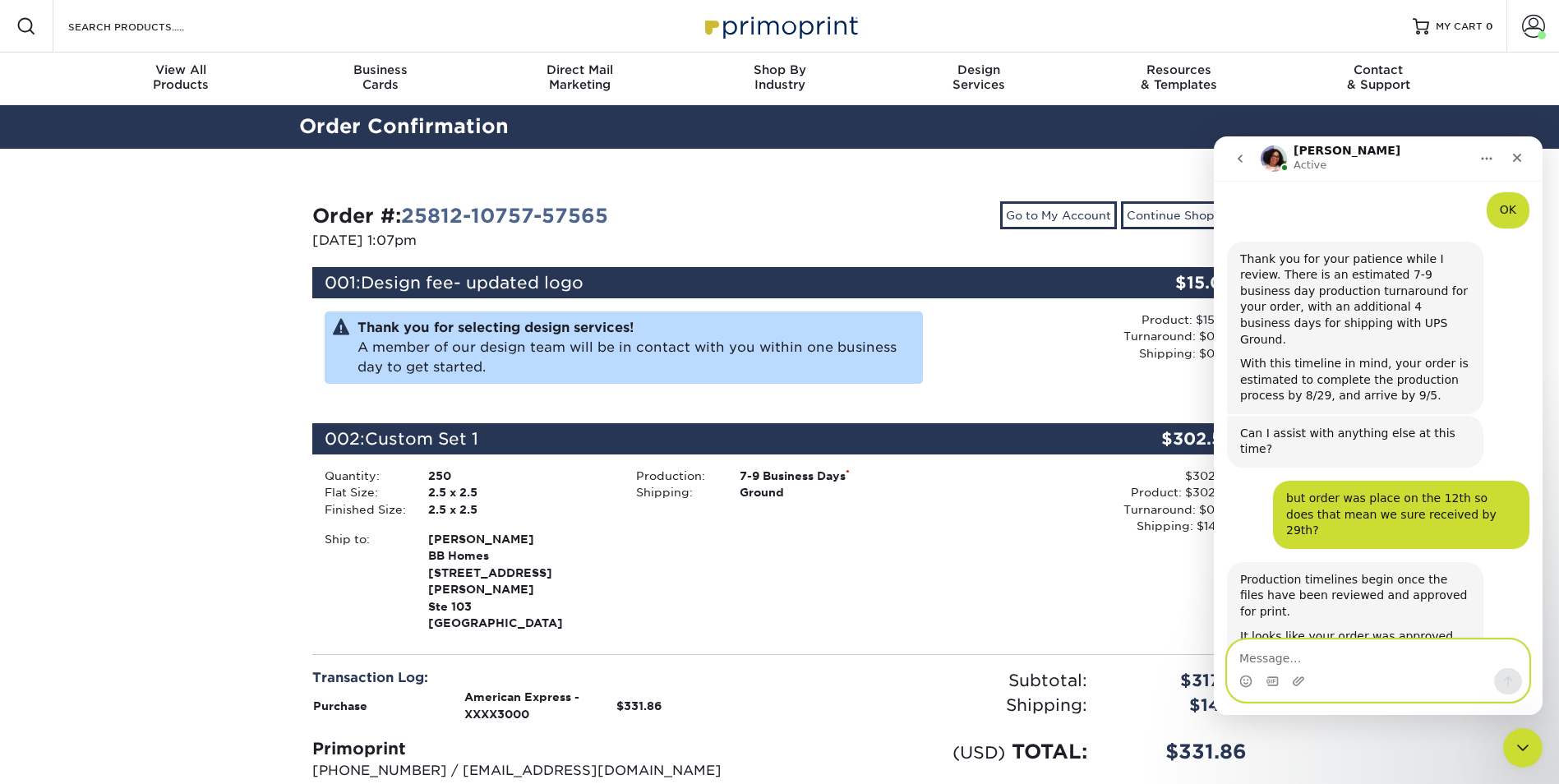
click at [1267, 661] on textarea "Message…" at bounding box center [1377, 654] width 301 height 28
type textarea "oh ok thanks"
click at [1503, 686] on icon "Send a message…" at bounding box center [1508, 681] width 14 height 14
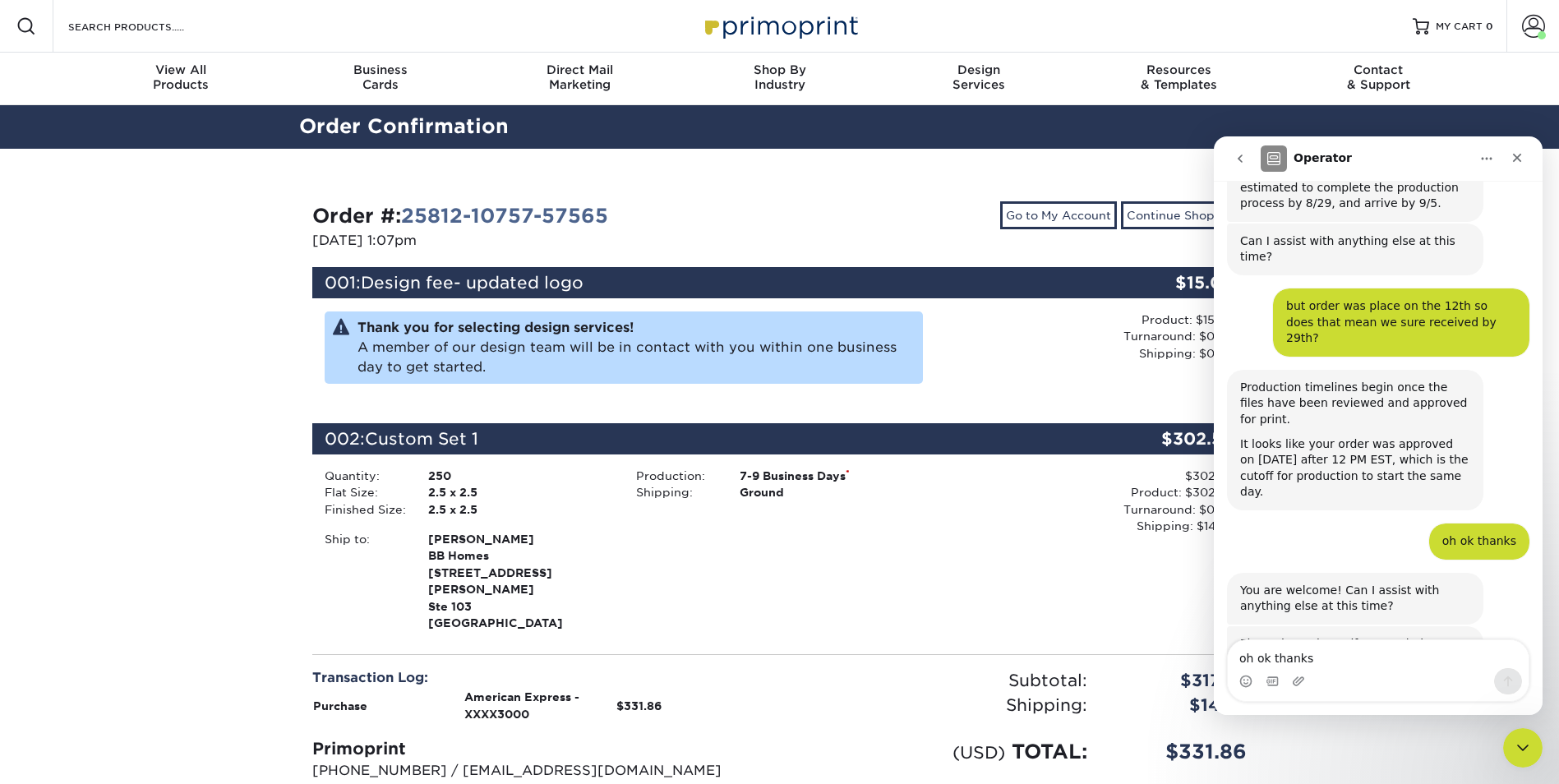
scroll to position [657, 0]
